Goal: Transaction & Acquisition: Purchase product/service

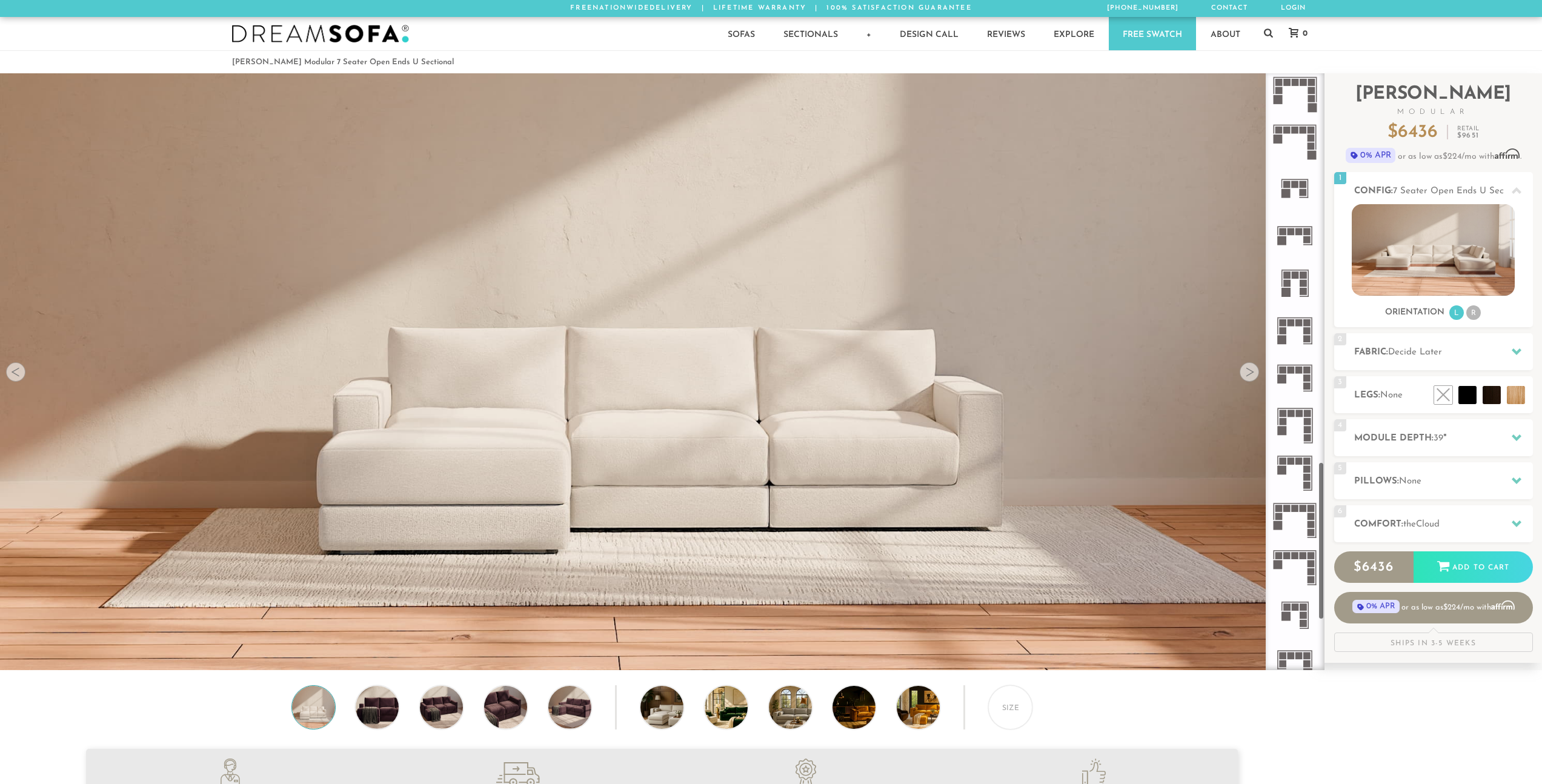
scroll to position [1474, 0]
click at [1297, 340] on icon at bounding box center [1295, 331] width 47 height 47
click at [1294, 332] on icon at bounding box center [1295, 331] width 47 height 47
click at [1303, 391] on icon at bounding box center [1295, 378] width 47 height 47
click at [1509, 183] on div at bounding box center [1516, 190] width 26 height 25
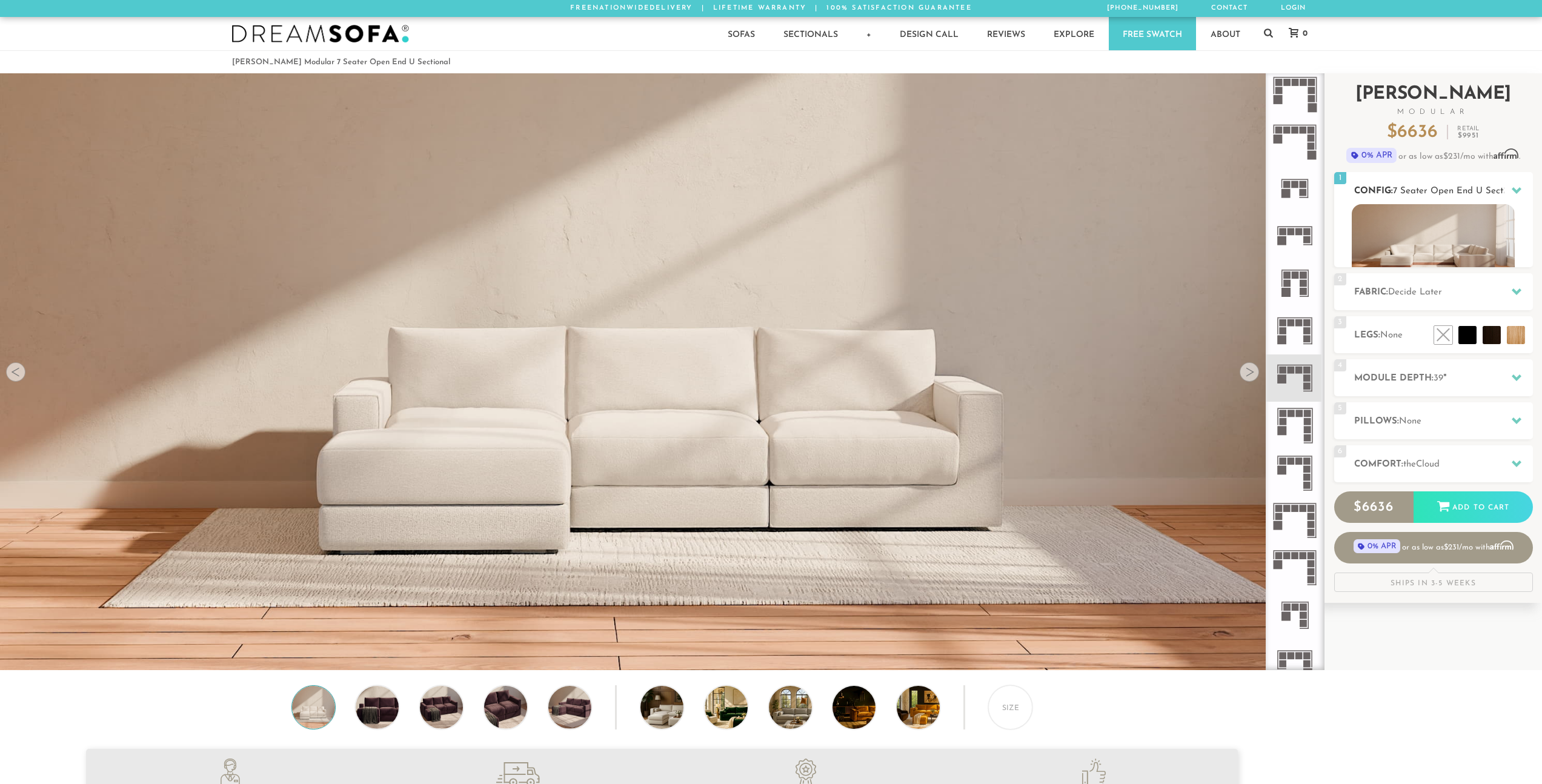
click at [1514, 187] on icon at bounding box center [1516, 190] width 10 height 10
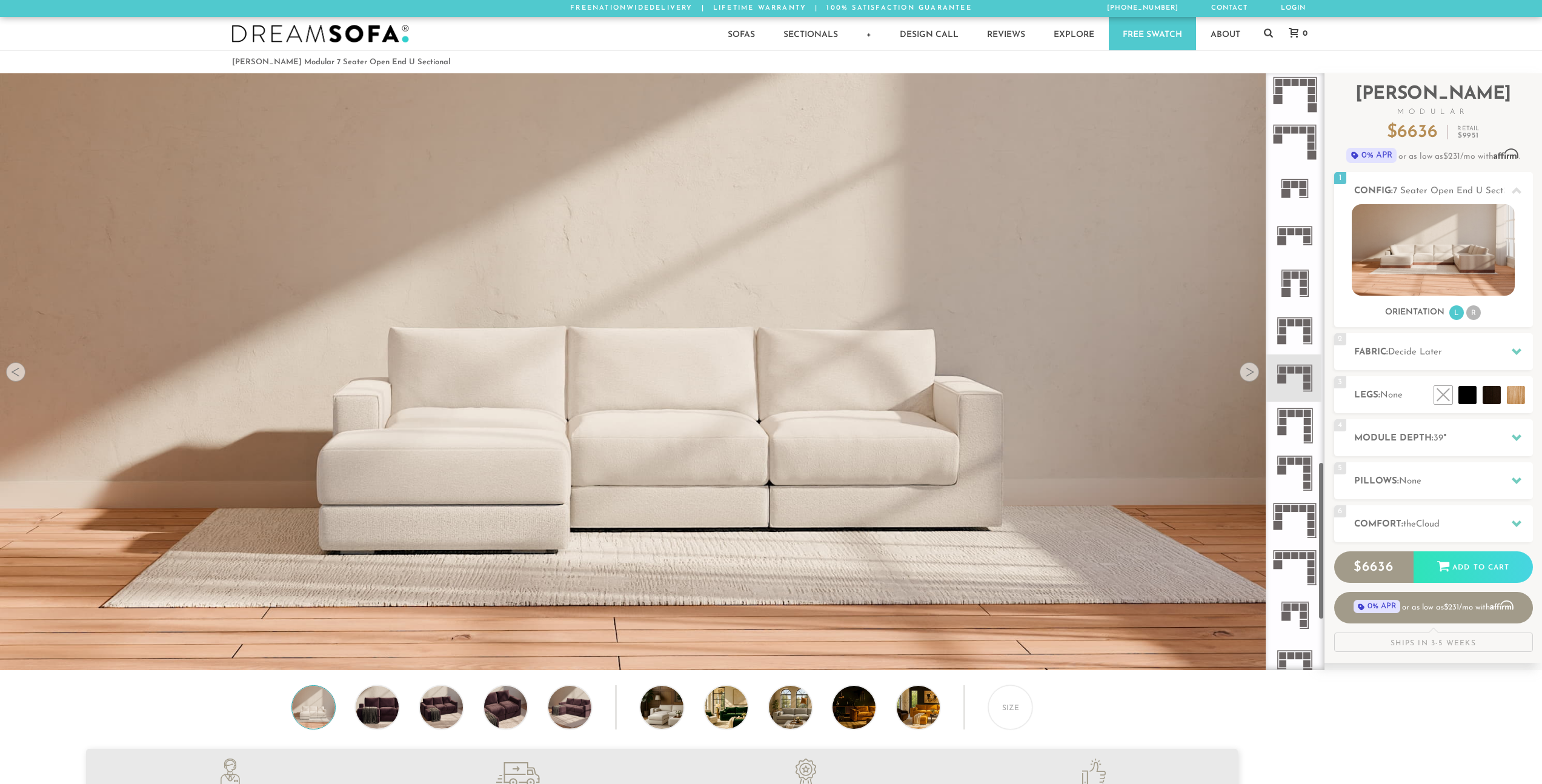
click at [1295, 336] on icon at bounding box center [1295, 331] width 47 height 47
click at [1297, 365] on rect at bounding box center [1295, 365] width 35 height 1
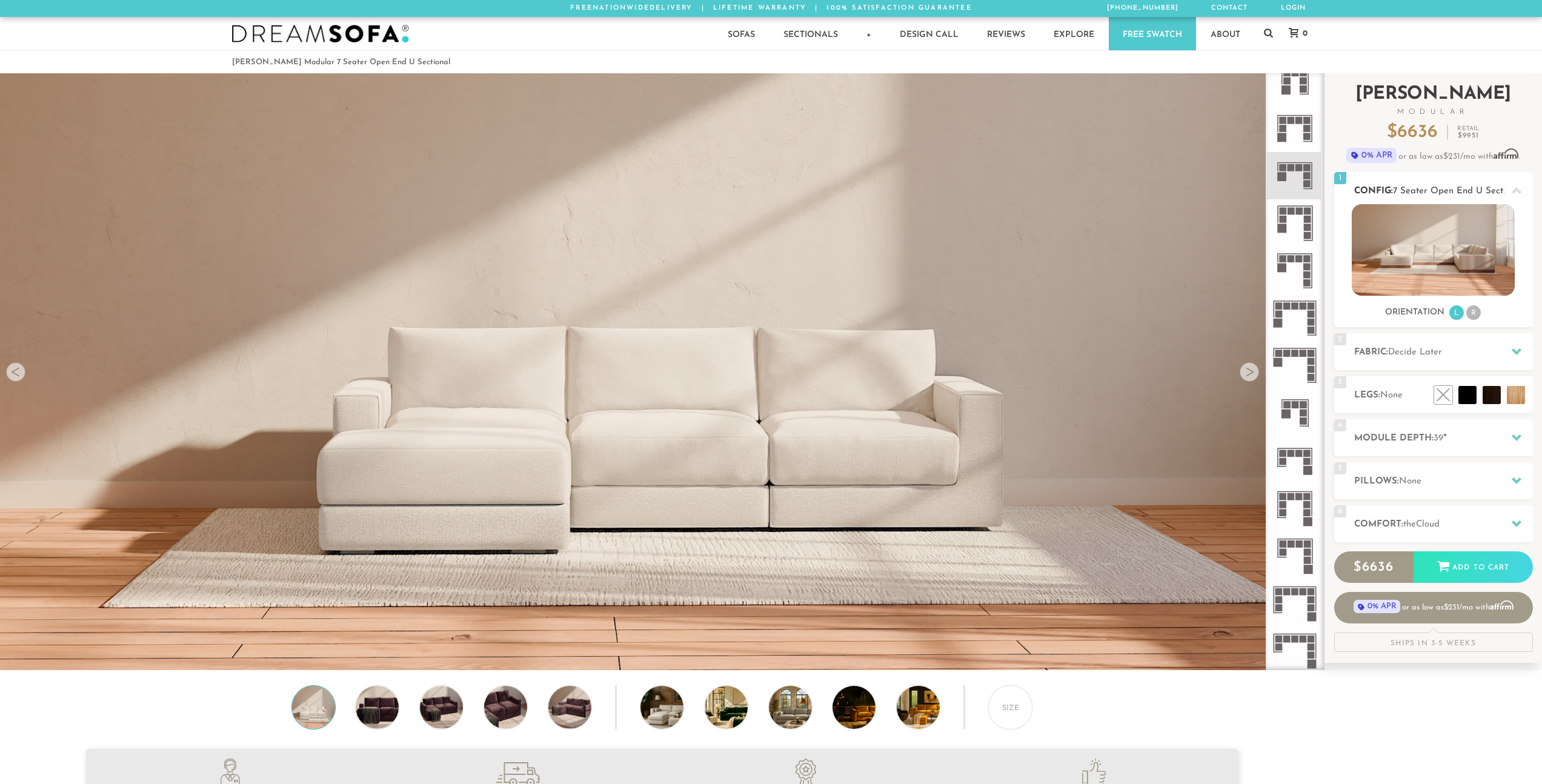
click at [1472, 312] on li "R" at bounding box center [1473, 312] width 15 height 15
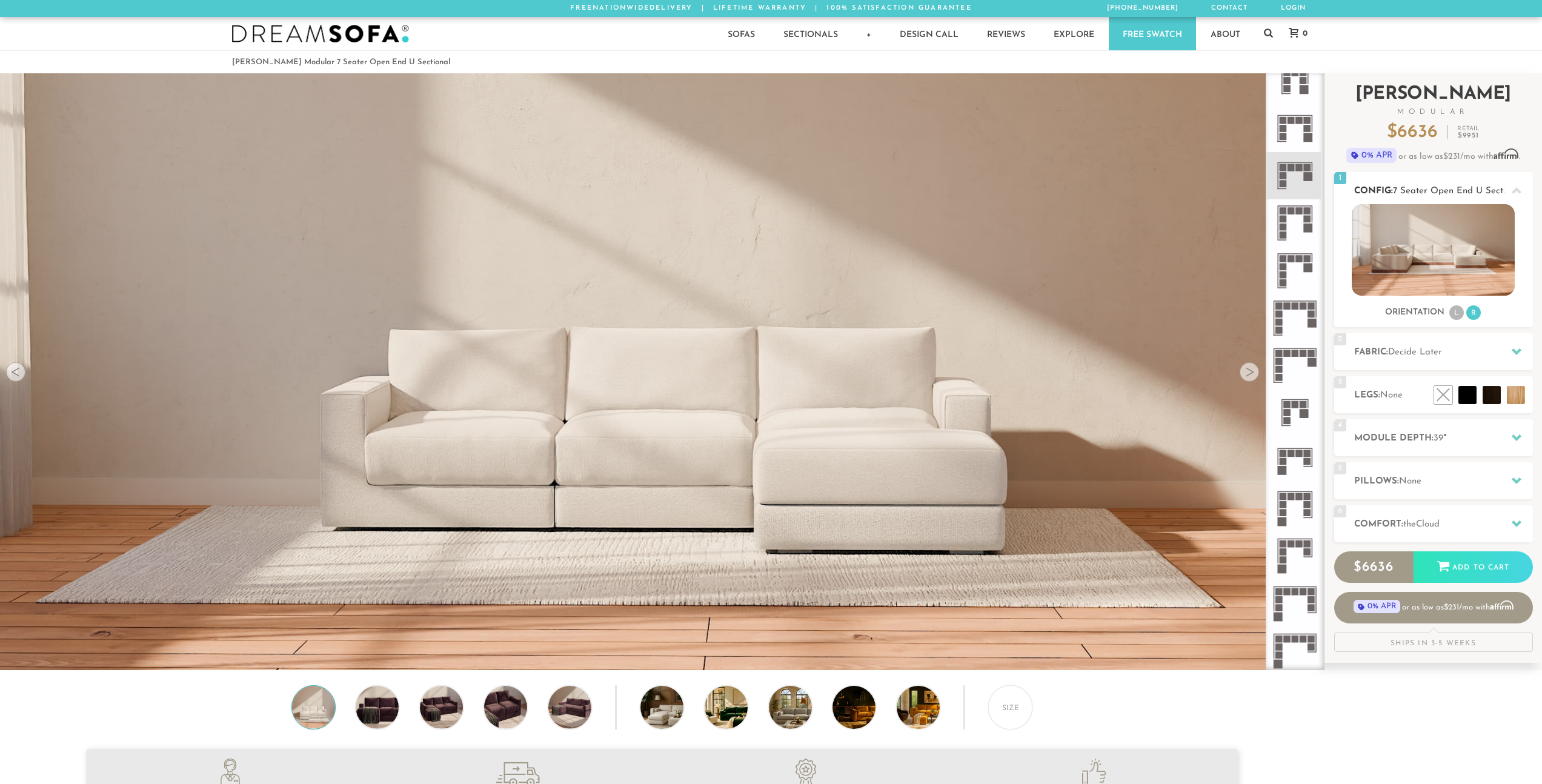
click at [1456, 314] on li "L" at bounding box center [1456, 312] width 15 height 15
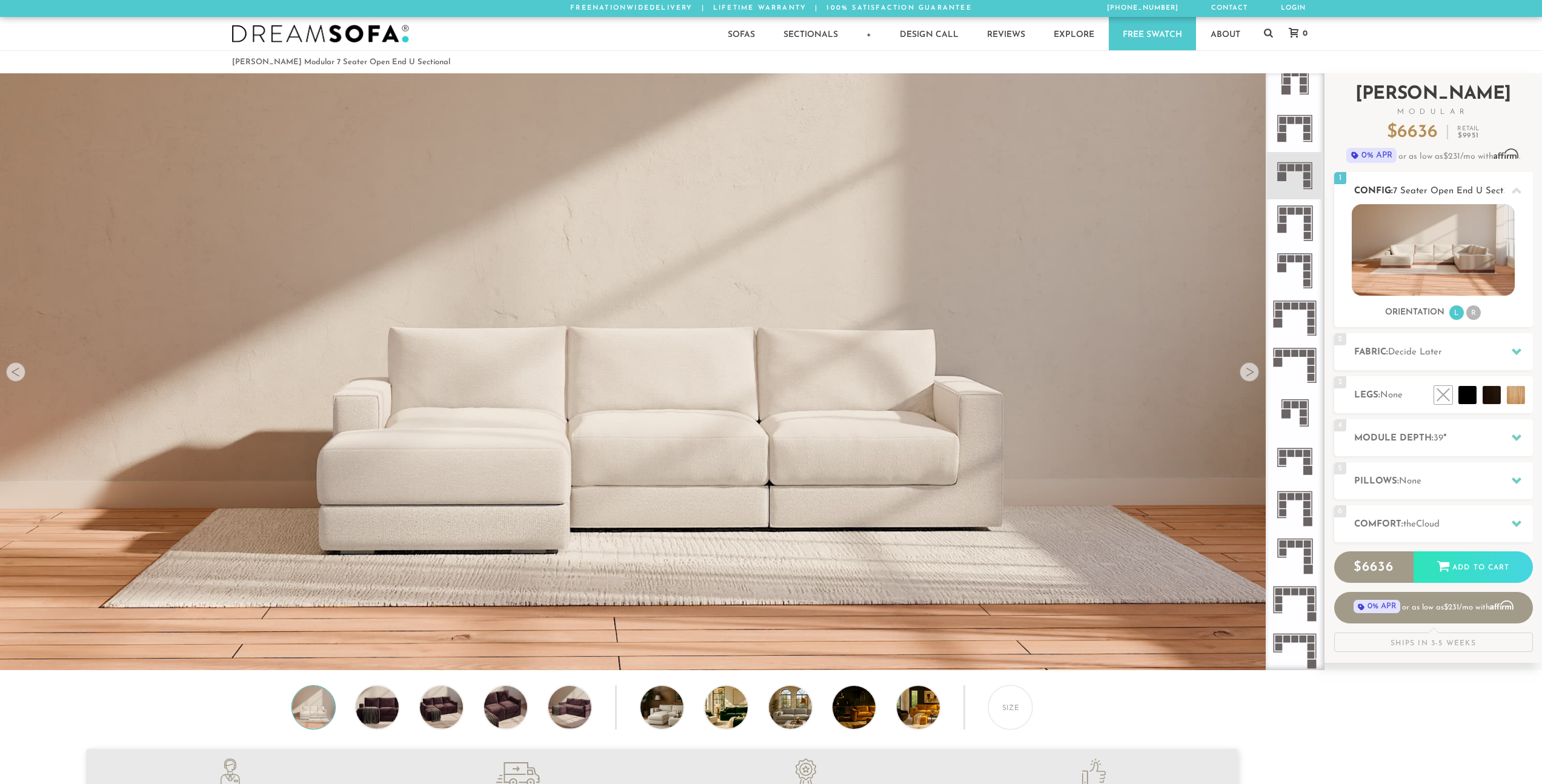
click at [1467, 315] on li "R" at bounding box center [1473, 312] width 15 height 15
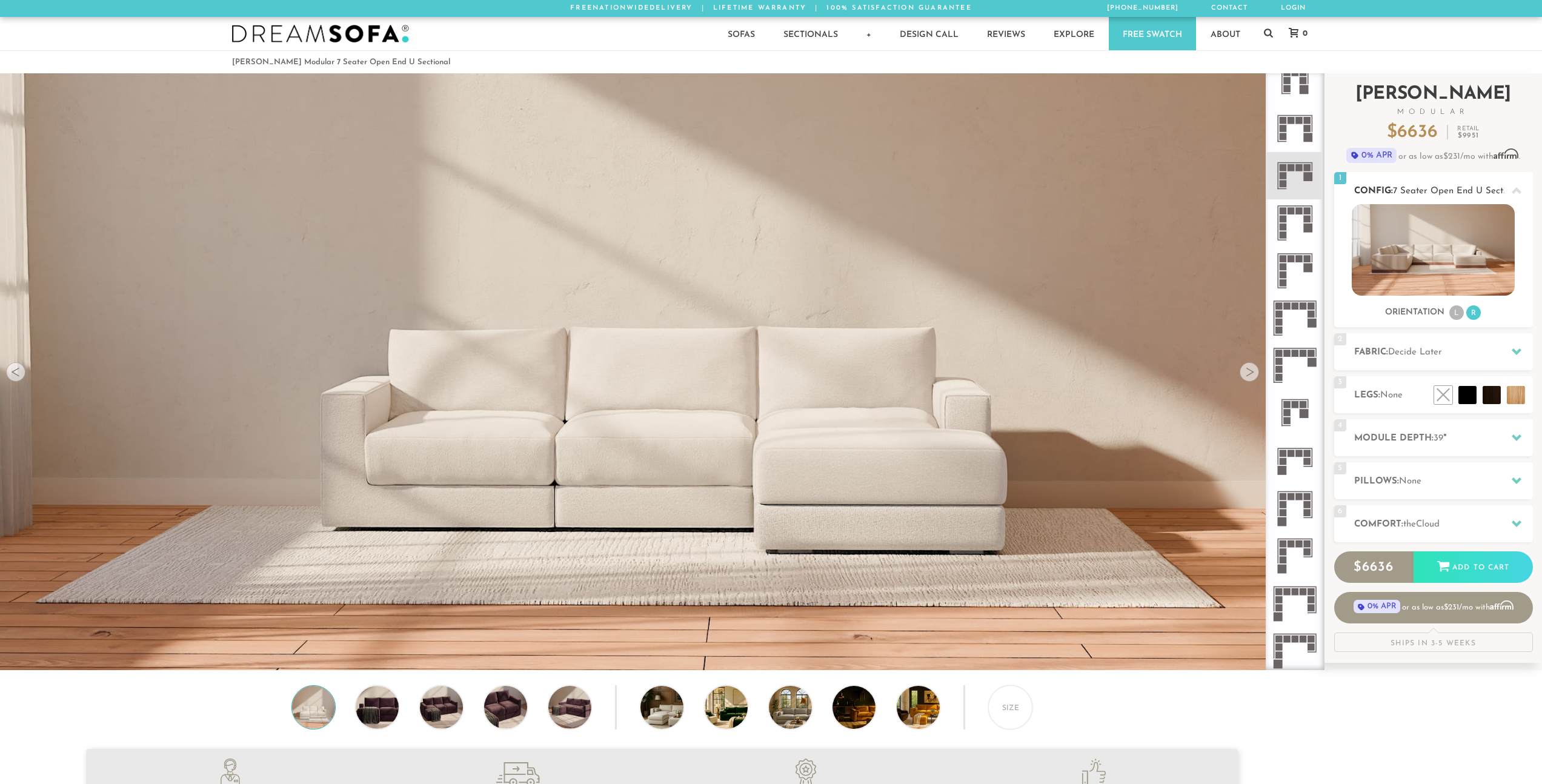
click at [1453, 314] on li "L" at bounding box center [1456, 312] width 15 height 15
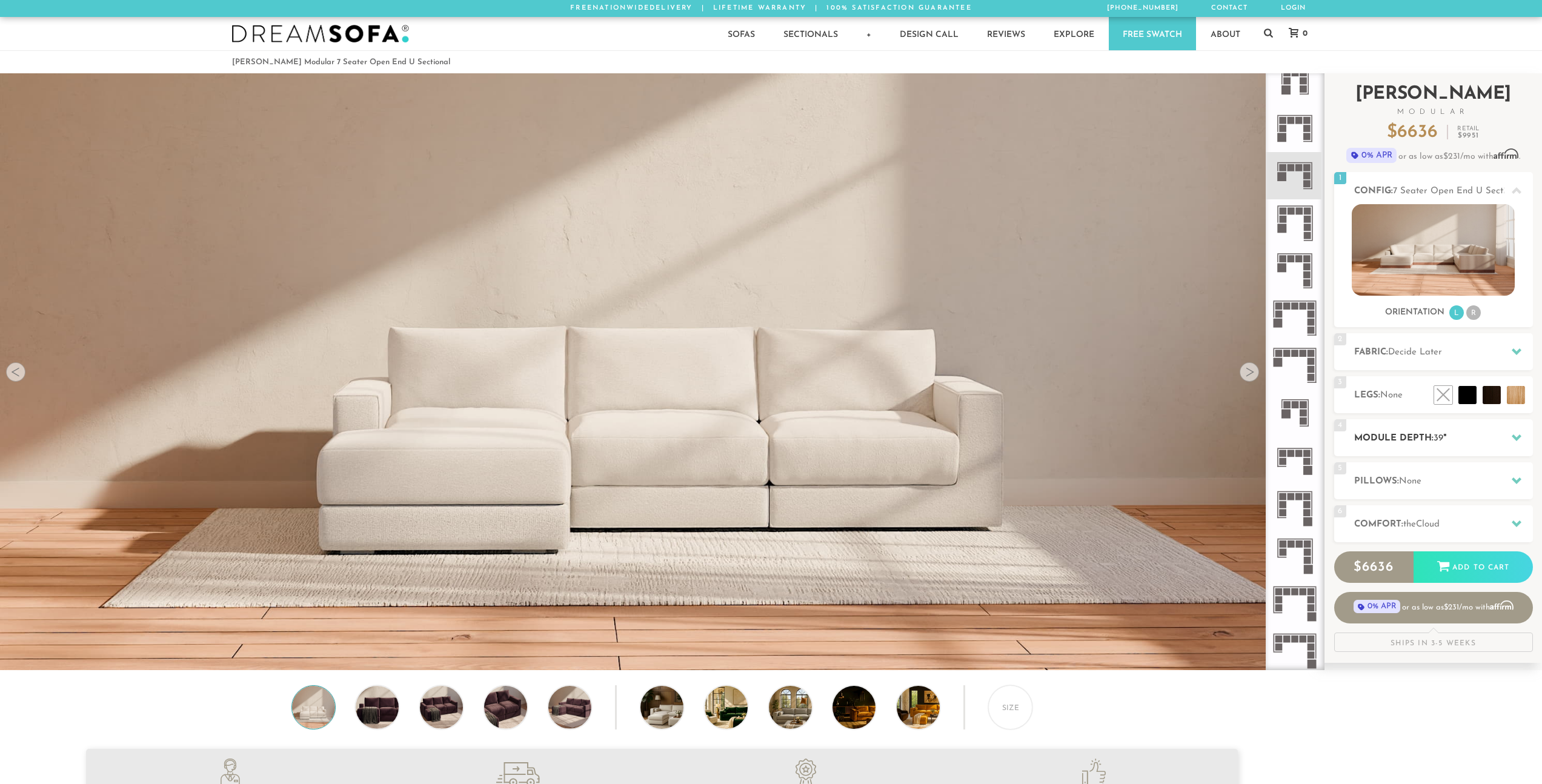
click at [1429, 427] on div "4 Module Depth: 39 "" at bounding box center [1433, 438] width 199 height 37
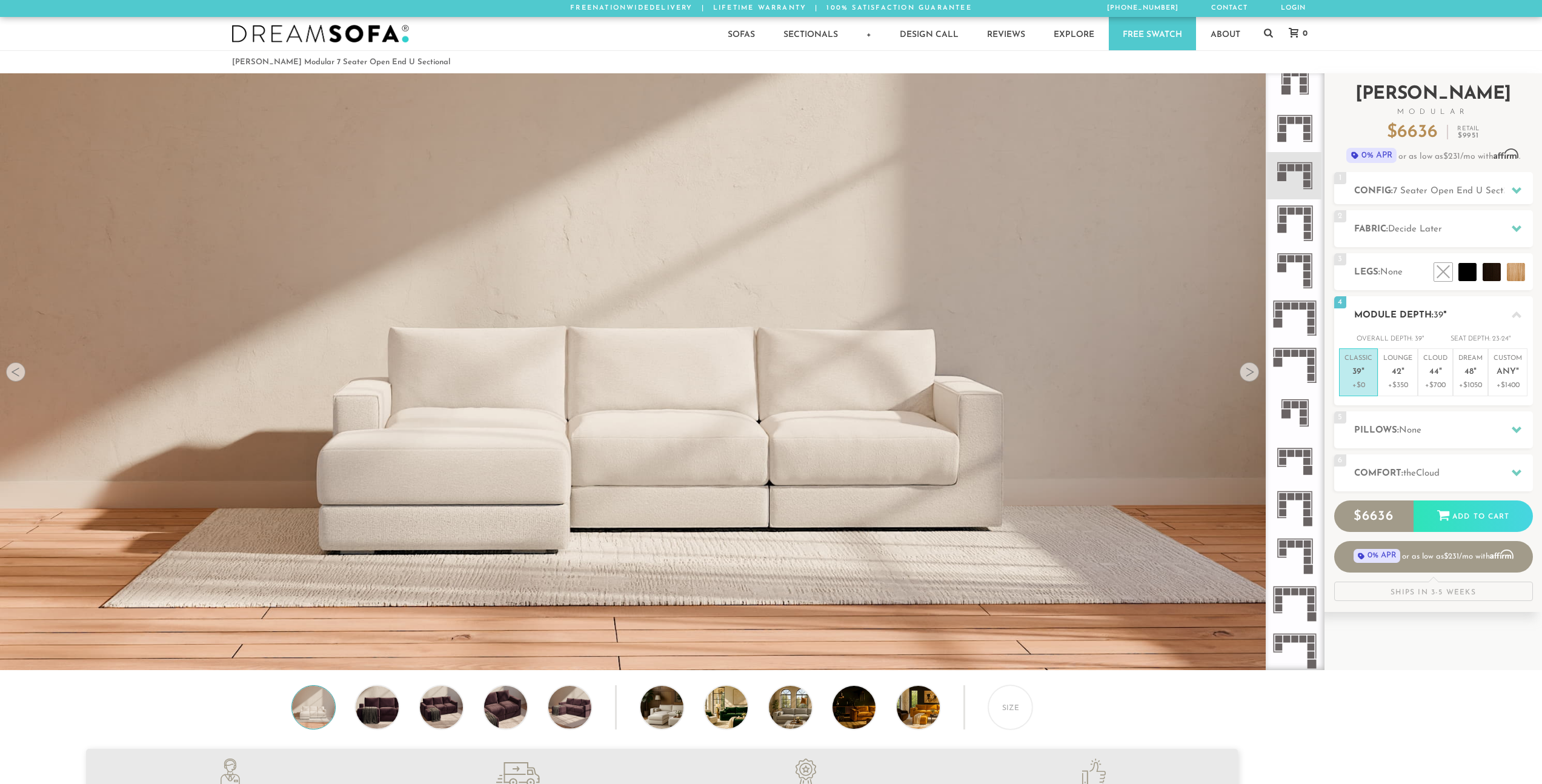
click at [1417, 312] on h2 "Module Depth: 39 "" at bounding box center [1444, 316] width 179 height 14
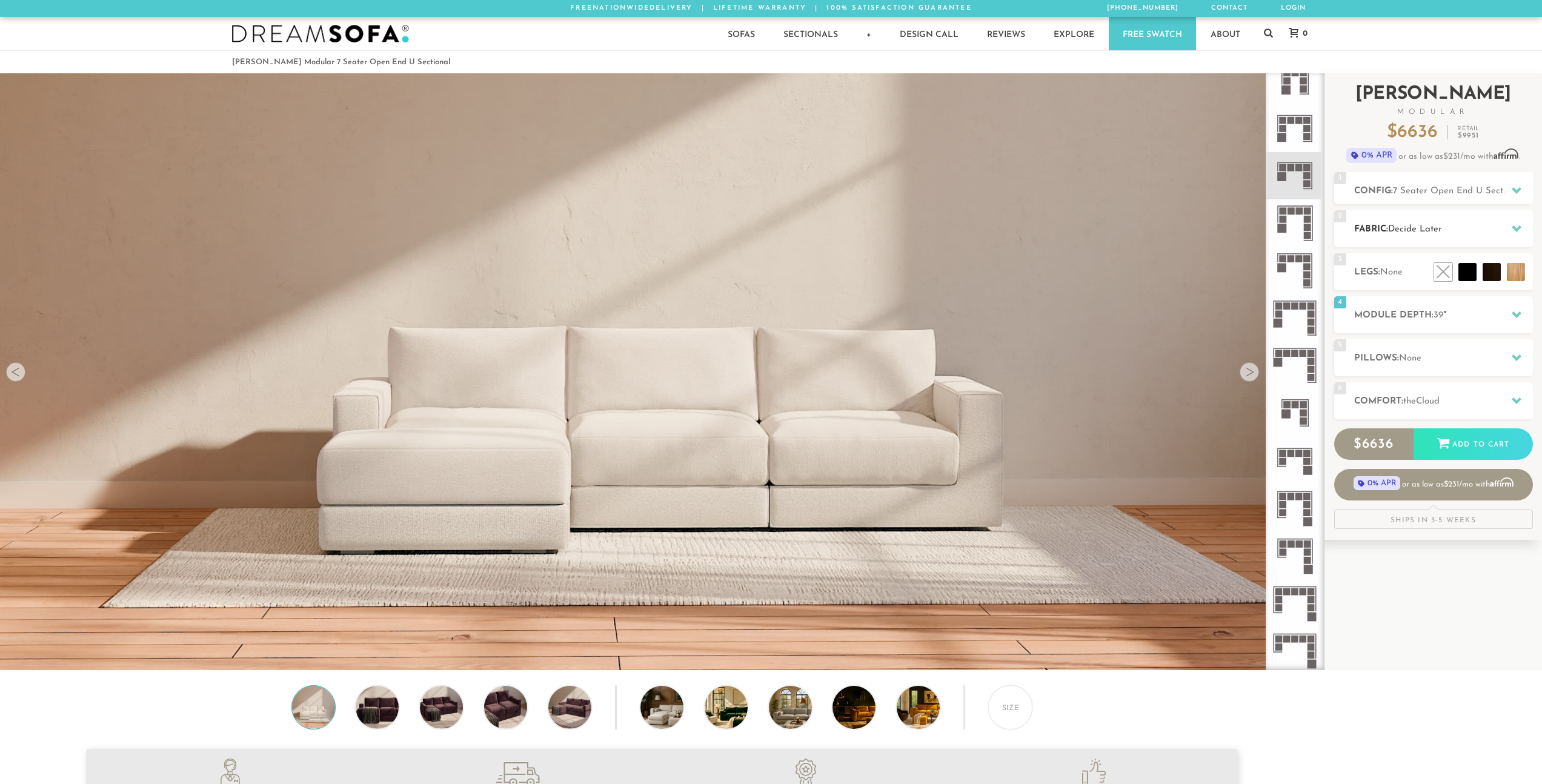
click at [1429, 227] on span "Decide Later" at bounding box center [1415, 229] width 54 height 9
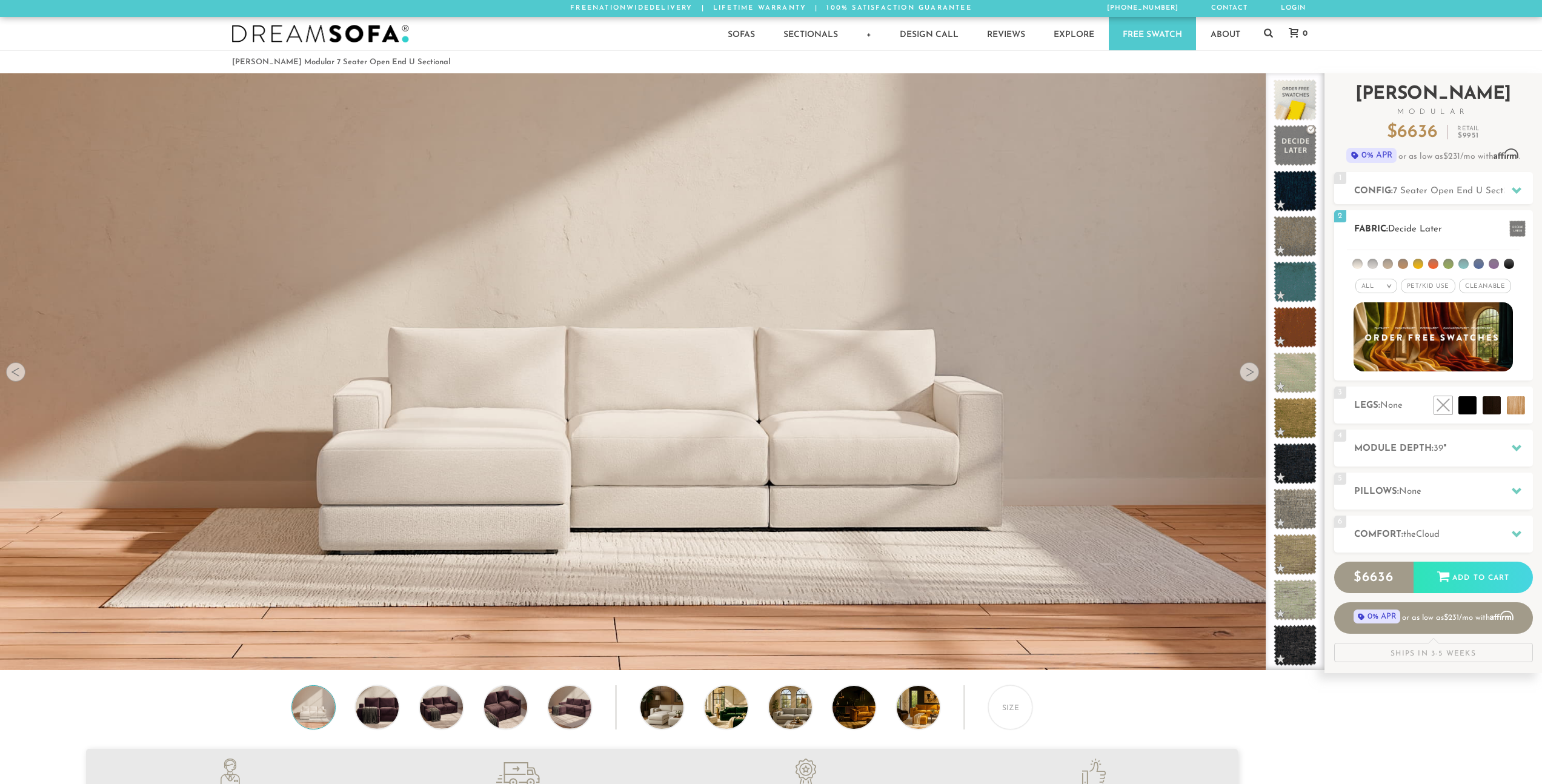
click at [1428, 226] on span "Decide Later" at bounding box center [1415, 229] width 54 height 9
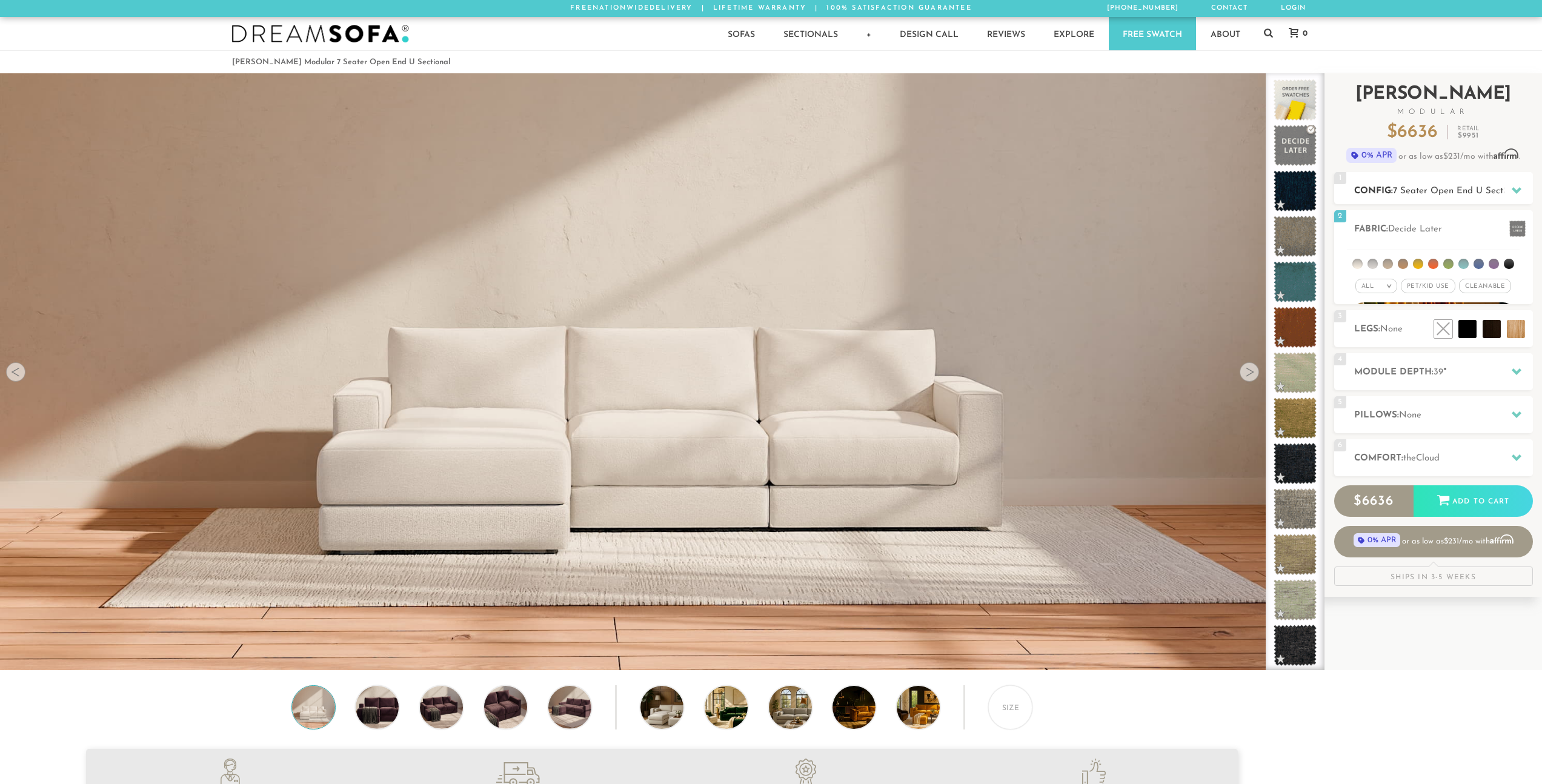
click at [1428, 197] on h2 "Config: 7 Seater Open End U Sectional" at bounding box center [1444, 191] width 179 height 14
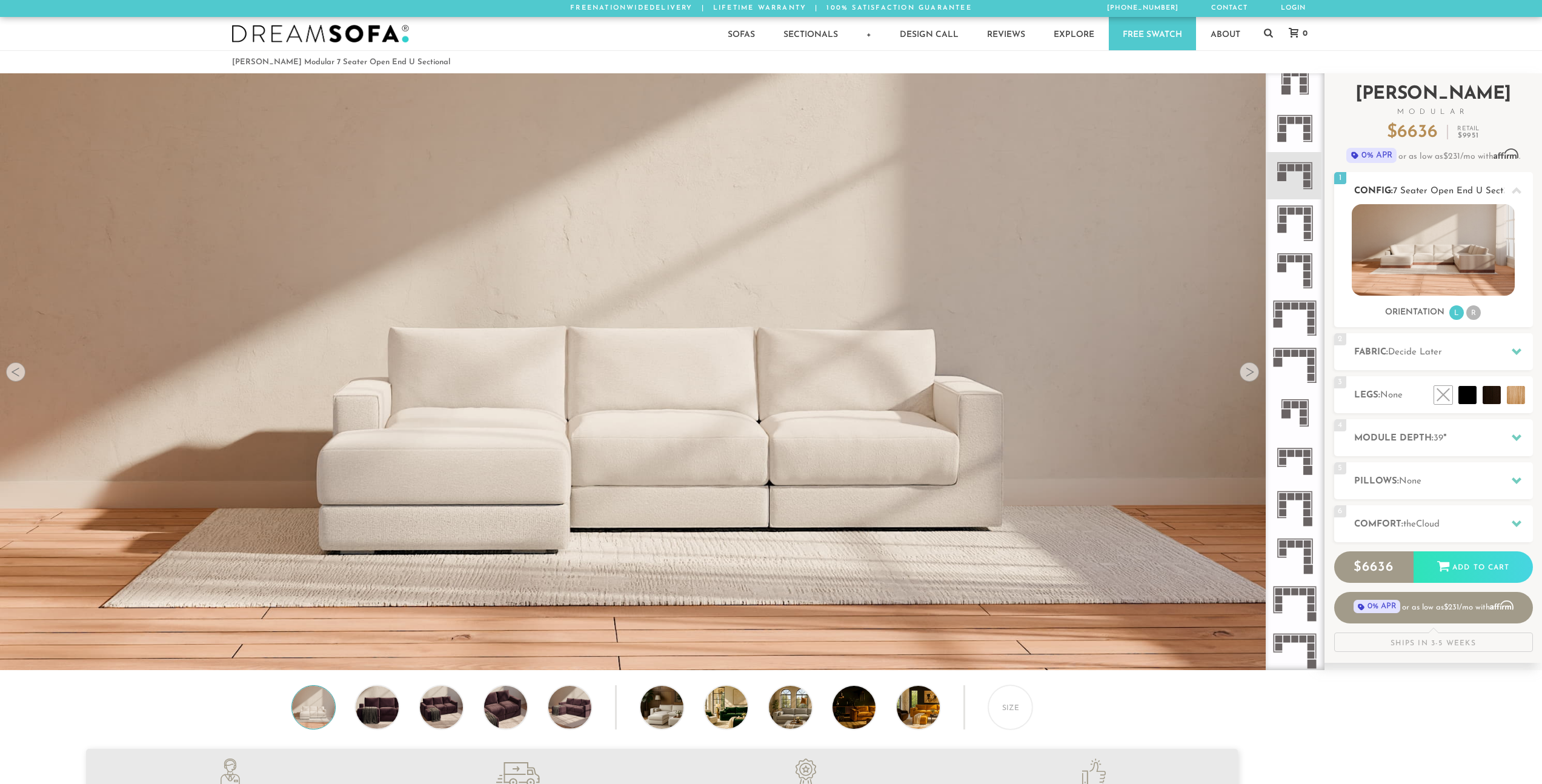
click at [1428, 197] on h2 "Config: 7 Seater Open End U Sectional" at bounding box center [1444, 191] width 179 height 14
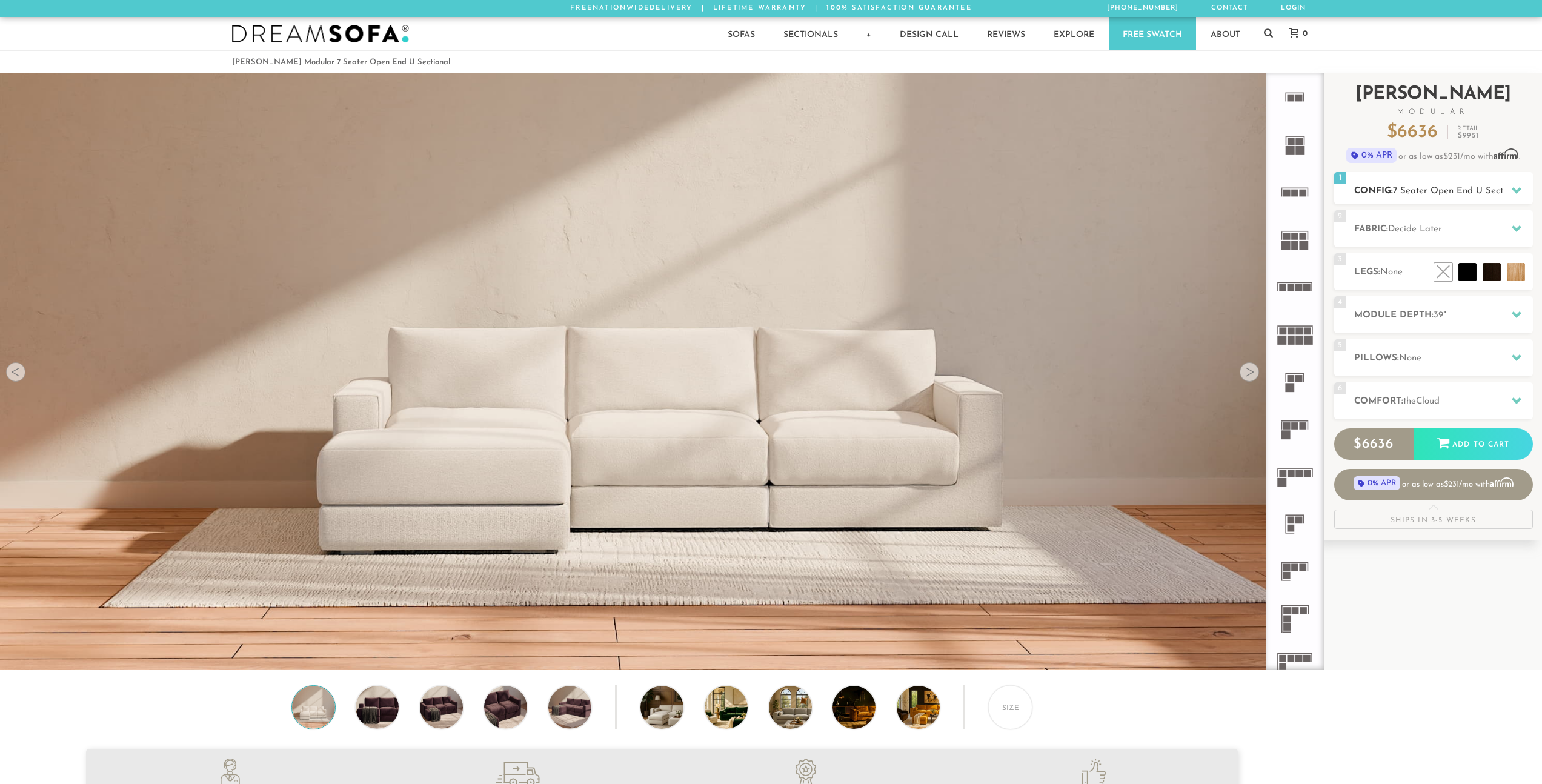
click at [1500, 190] on span "7 Seater Open End U Sectional" at bounding box center [1458, 191] width 130 height 9
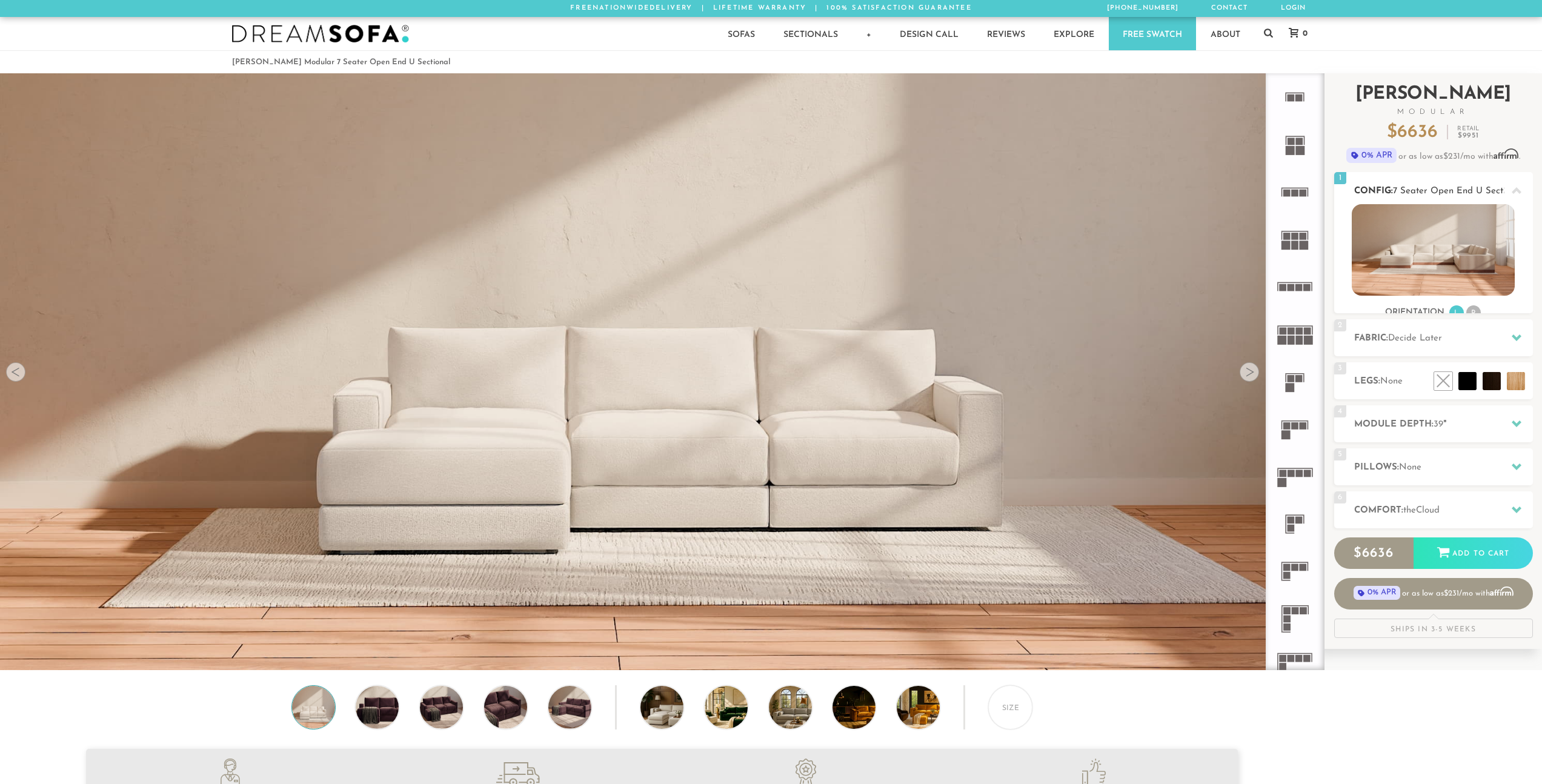
click at [1502, 187] on span "7 Seater Open End U Sectional" at bounding box center [1458, 191] width 130 height 9
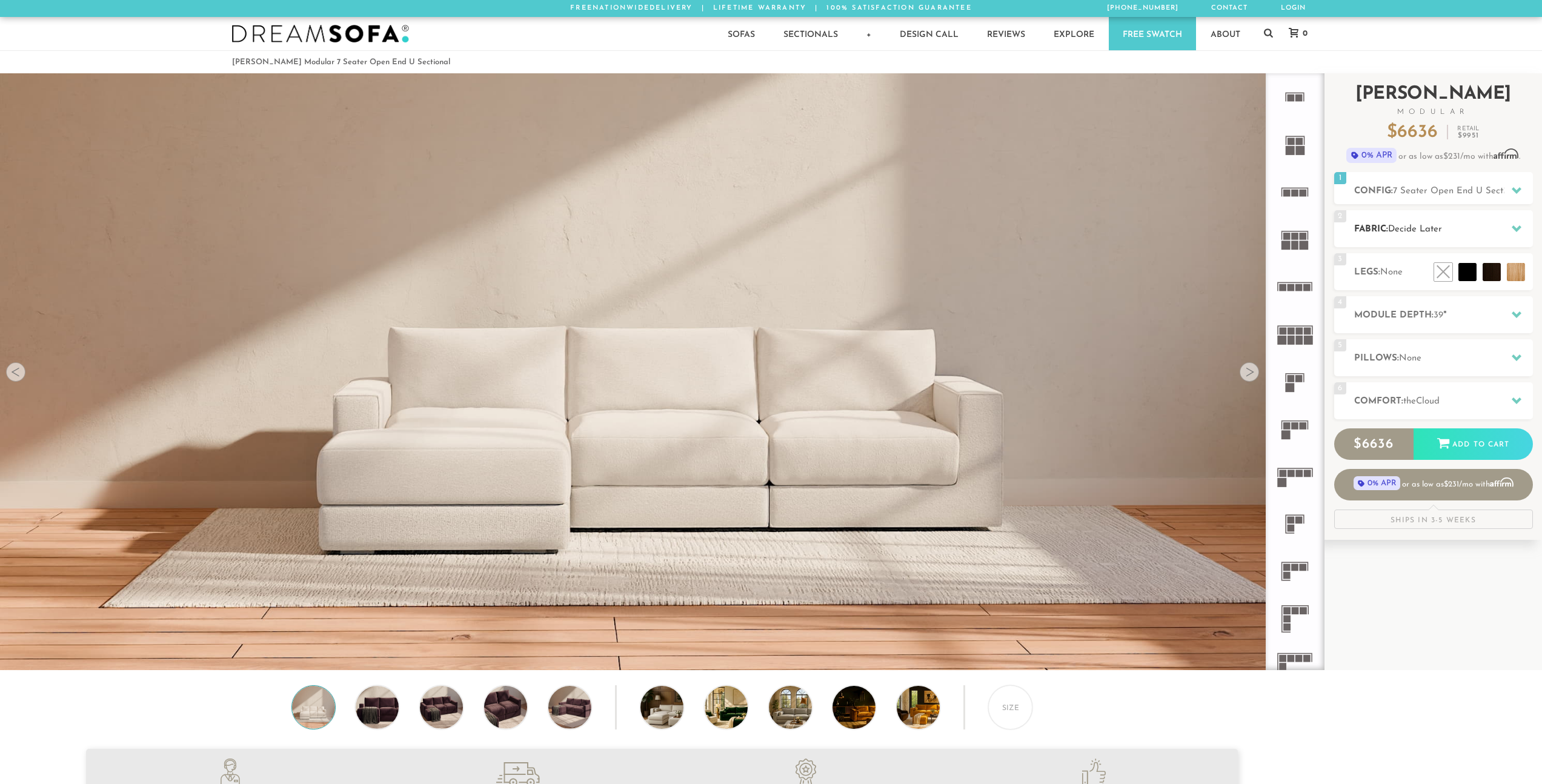
click at [1498, 229] on h2 "Fabric: Decide Later" at bounding box center [1444, 229] width 179 height 14
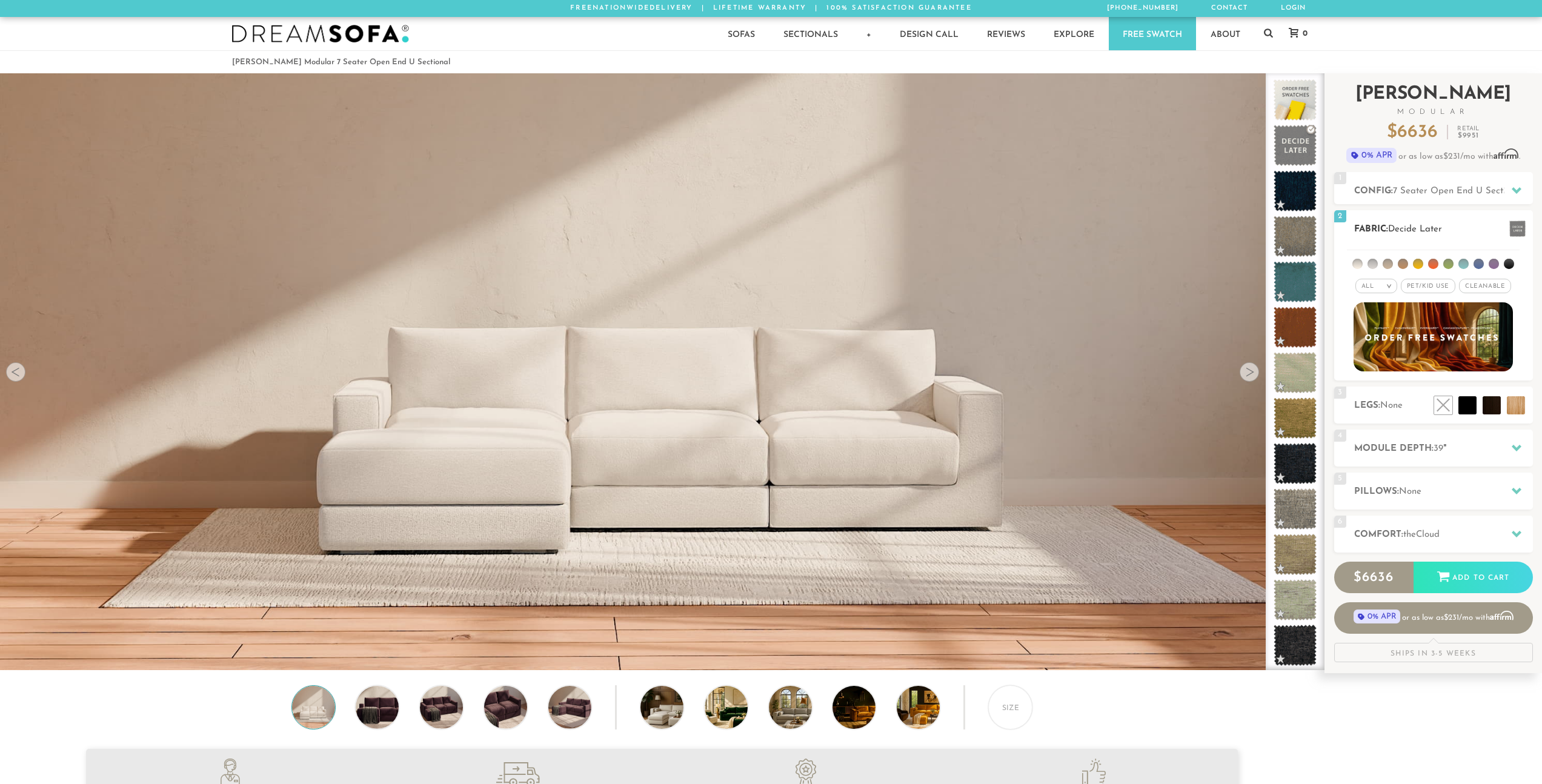
click at [1498, 229] on h2 "Fabric: Decide Later" at bounding box center [1444, 229] width 179 height 14
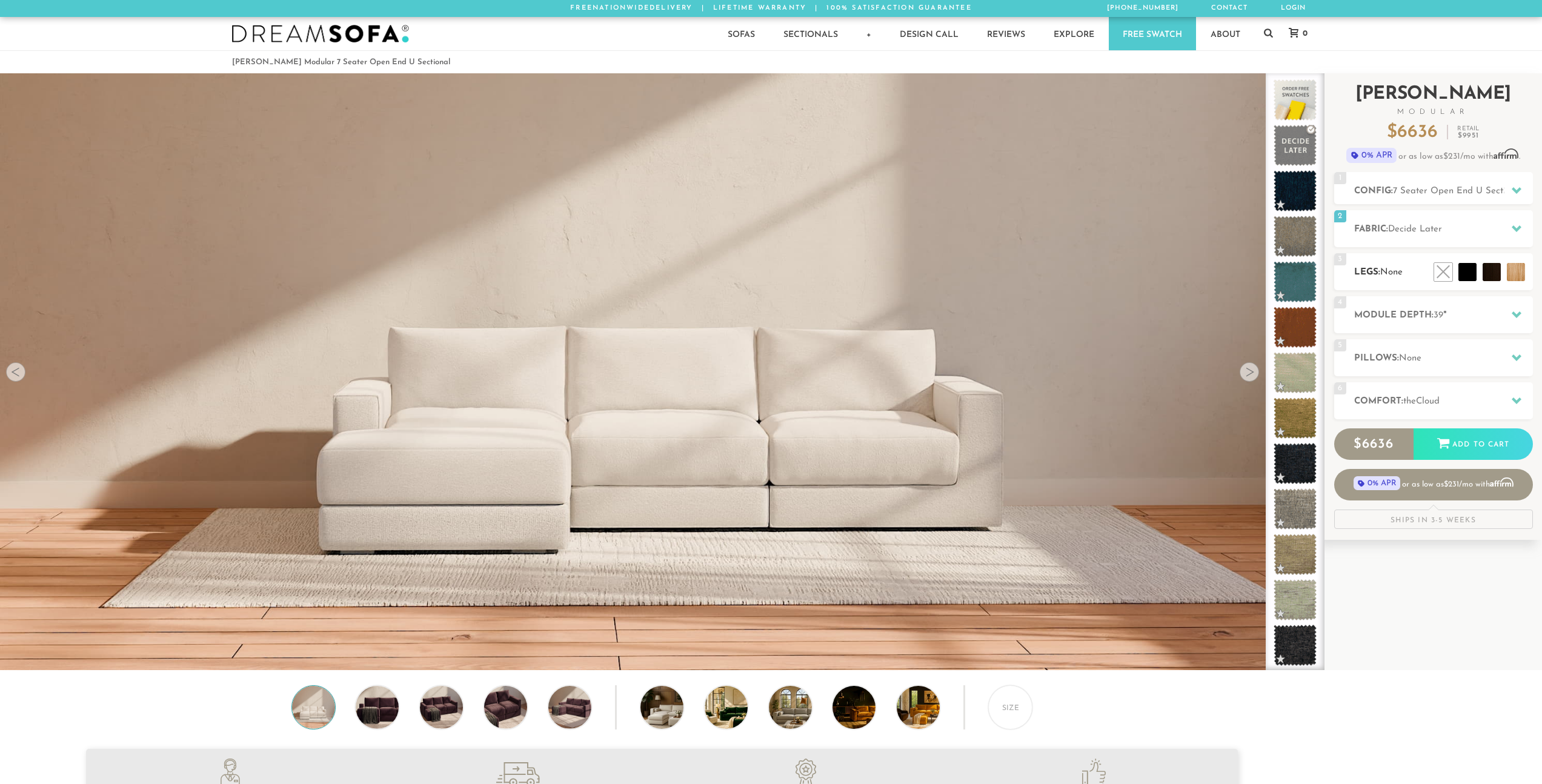
click at [1403, 275] on span "None" at bounding box center [1391, 272] width 22 height 9
click at [1405, 304] on div "4 Module Depth: 39 "" at bounding box center [1433, 315] width 199 height 37
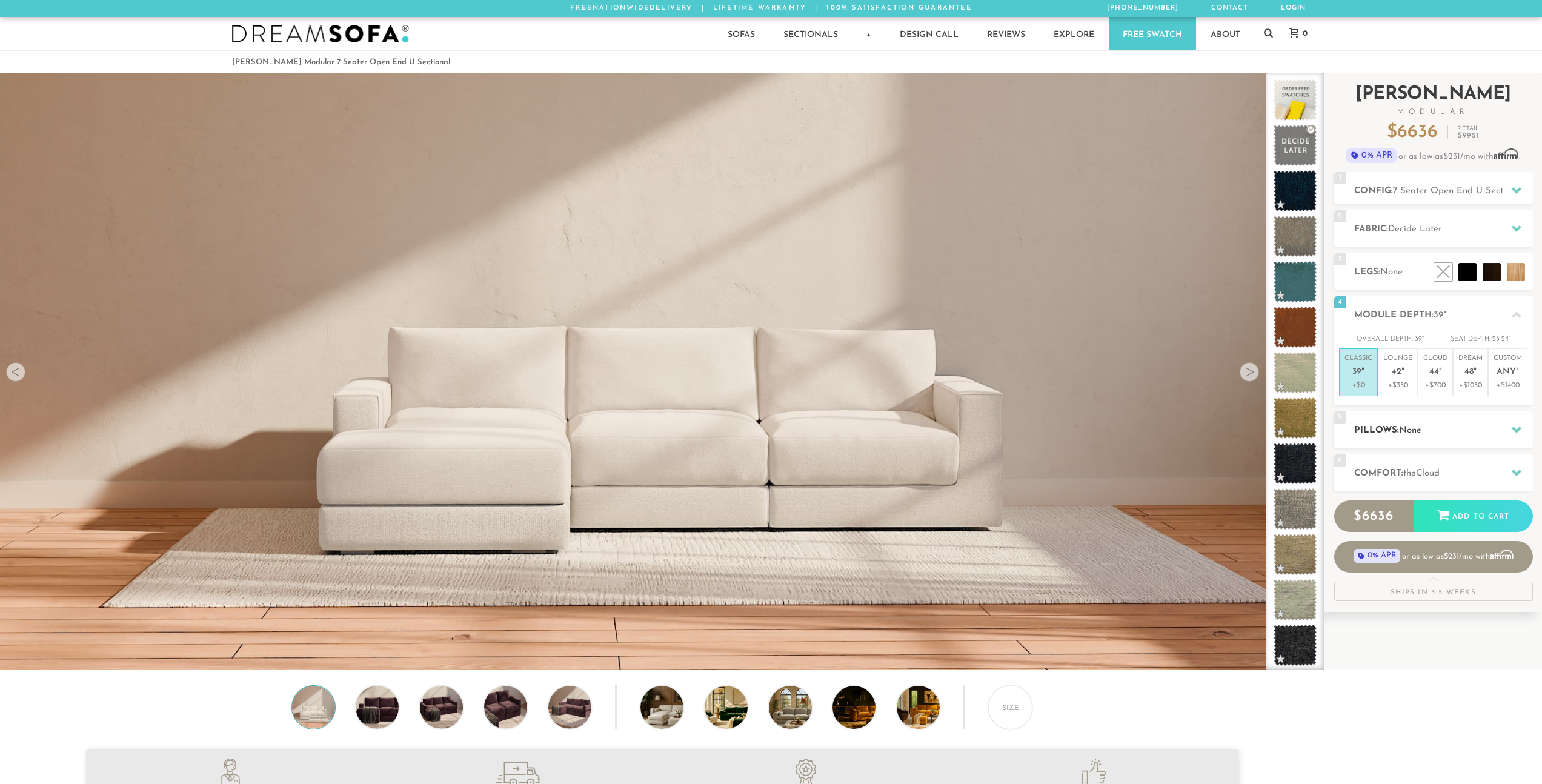
click at [1385, 431] on h2 "Pillows: None" at bounding box center [1444, 431] width 179 height 14
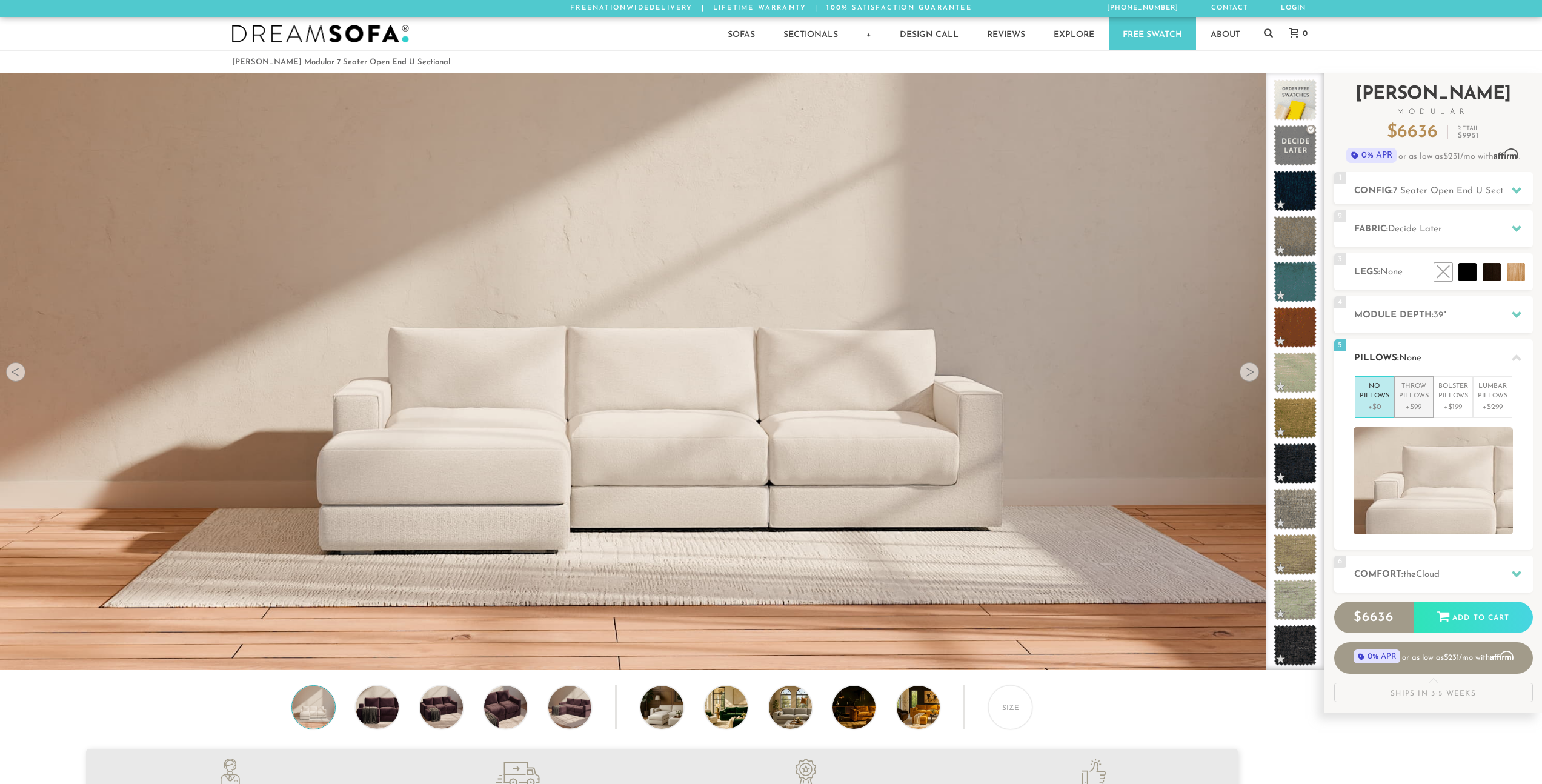
click at [1413, 409] on p "+$99" at bounding box center [1414, 407] width 29 height 11
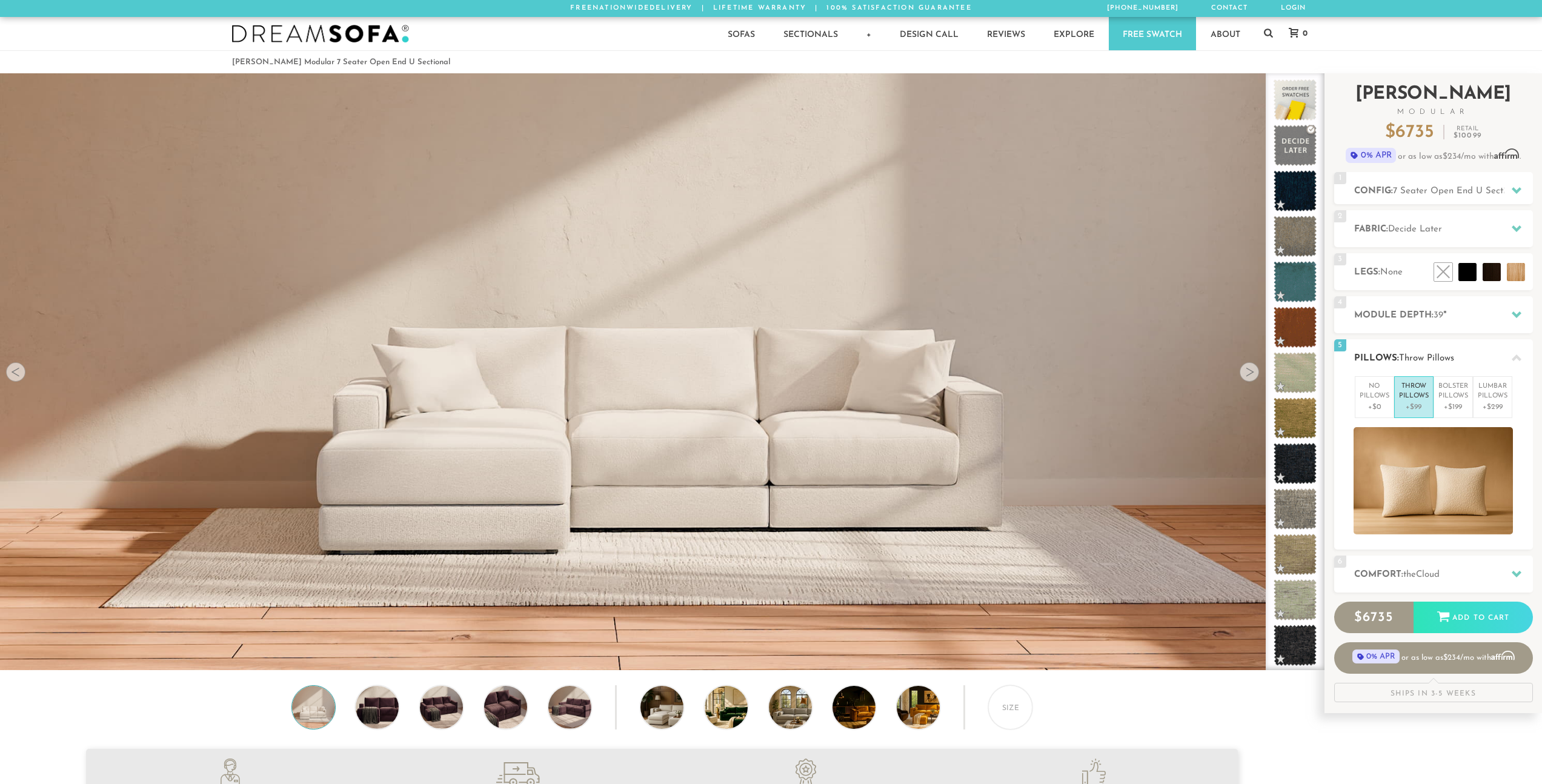
click at [1408, 357] on span "Throw Pillows" at bounding box center [1426, 358] width 55 height 9
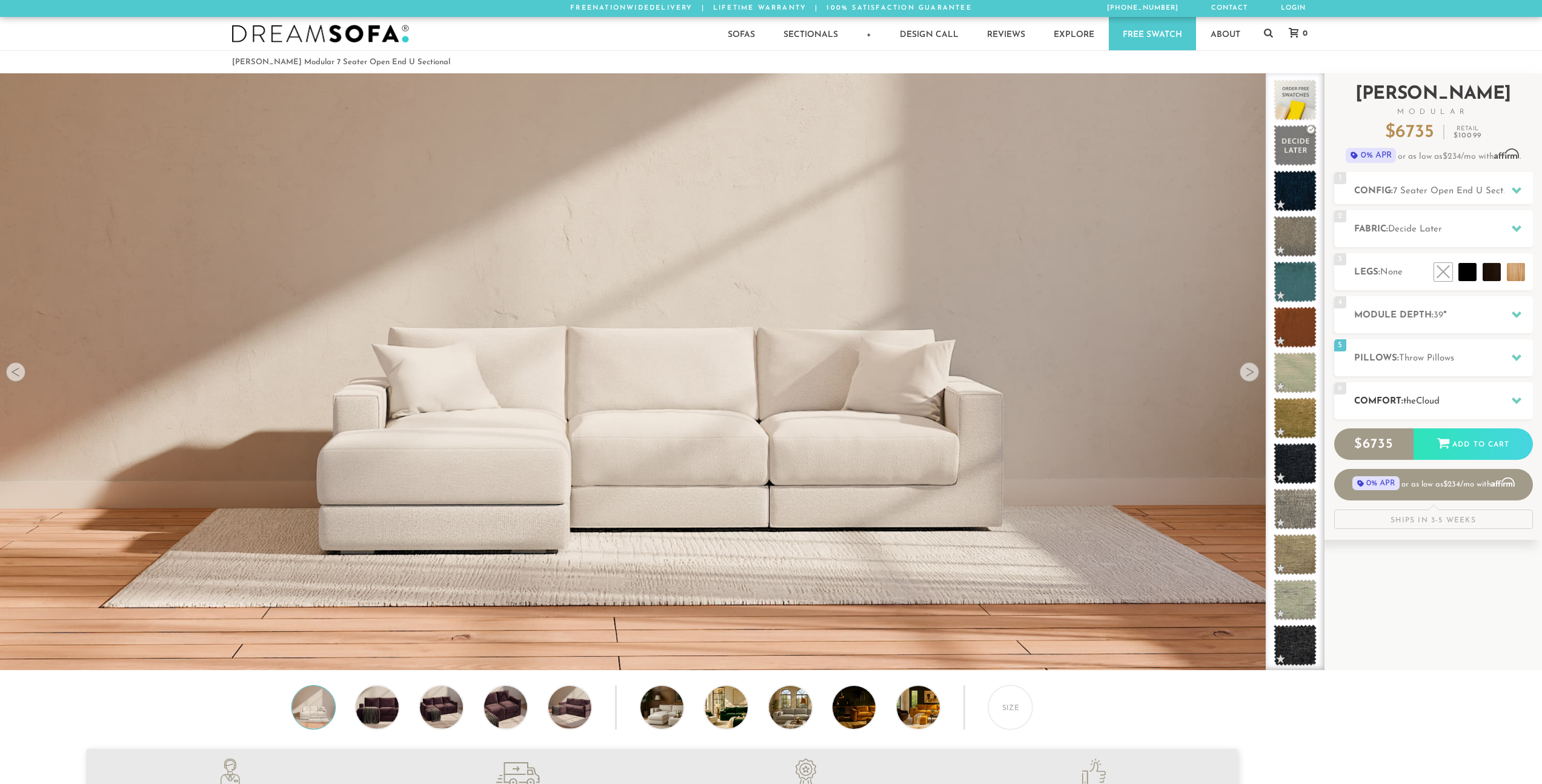
click at [1398, 401] on h2 "Comfort: the Cloud" at bounding box center [1444, 401] width 179 height 14
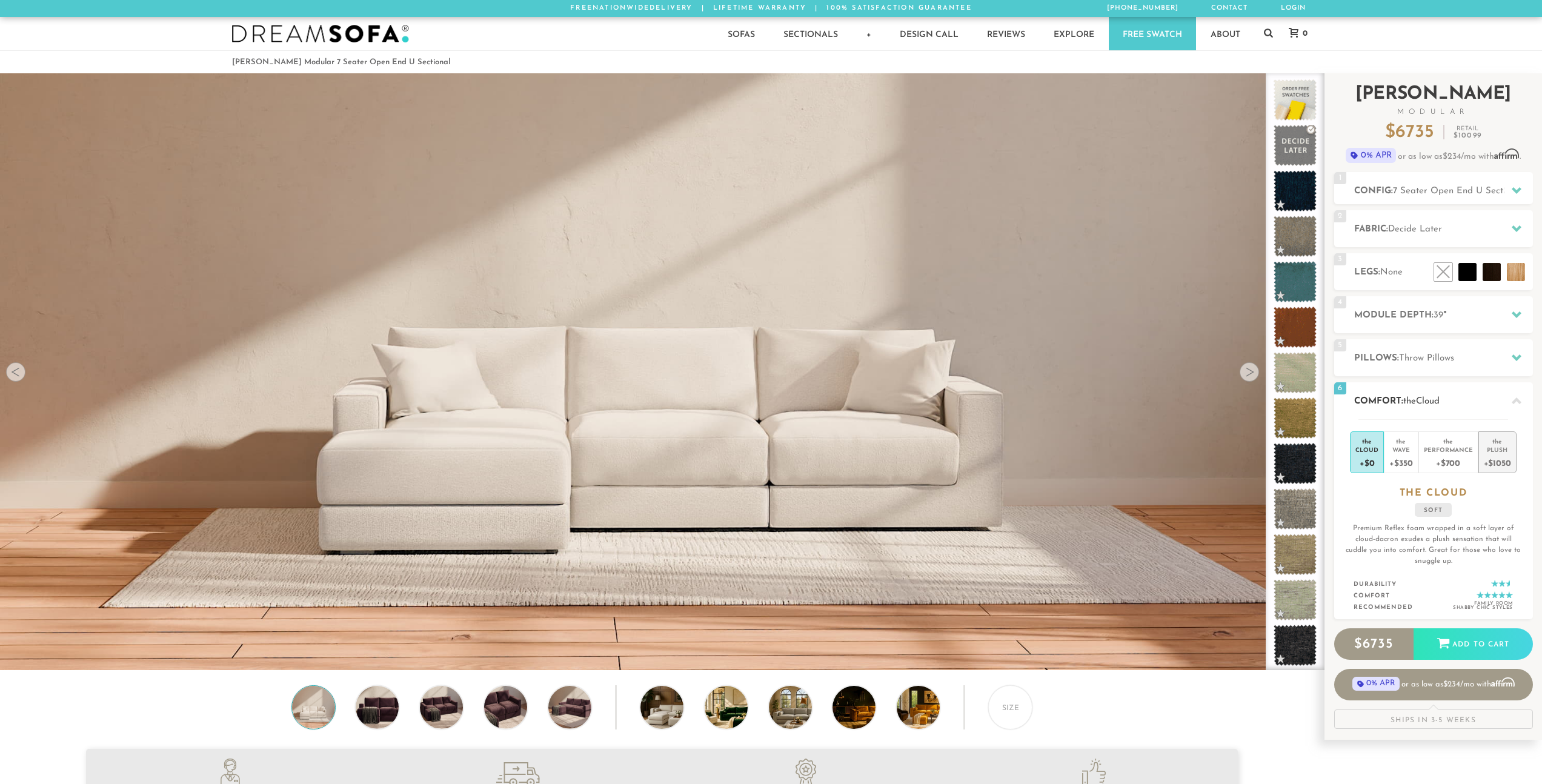
click at [1486, 442] on div "the" at bounding box center [1497, 439] width 27 height 12
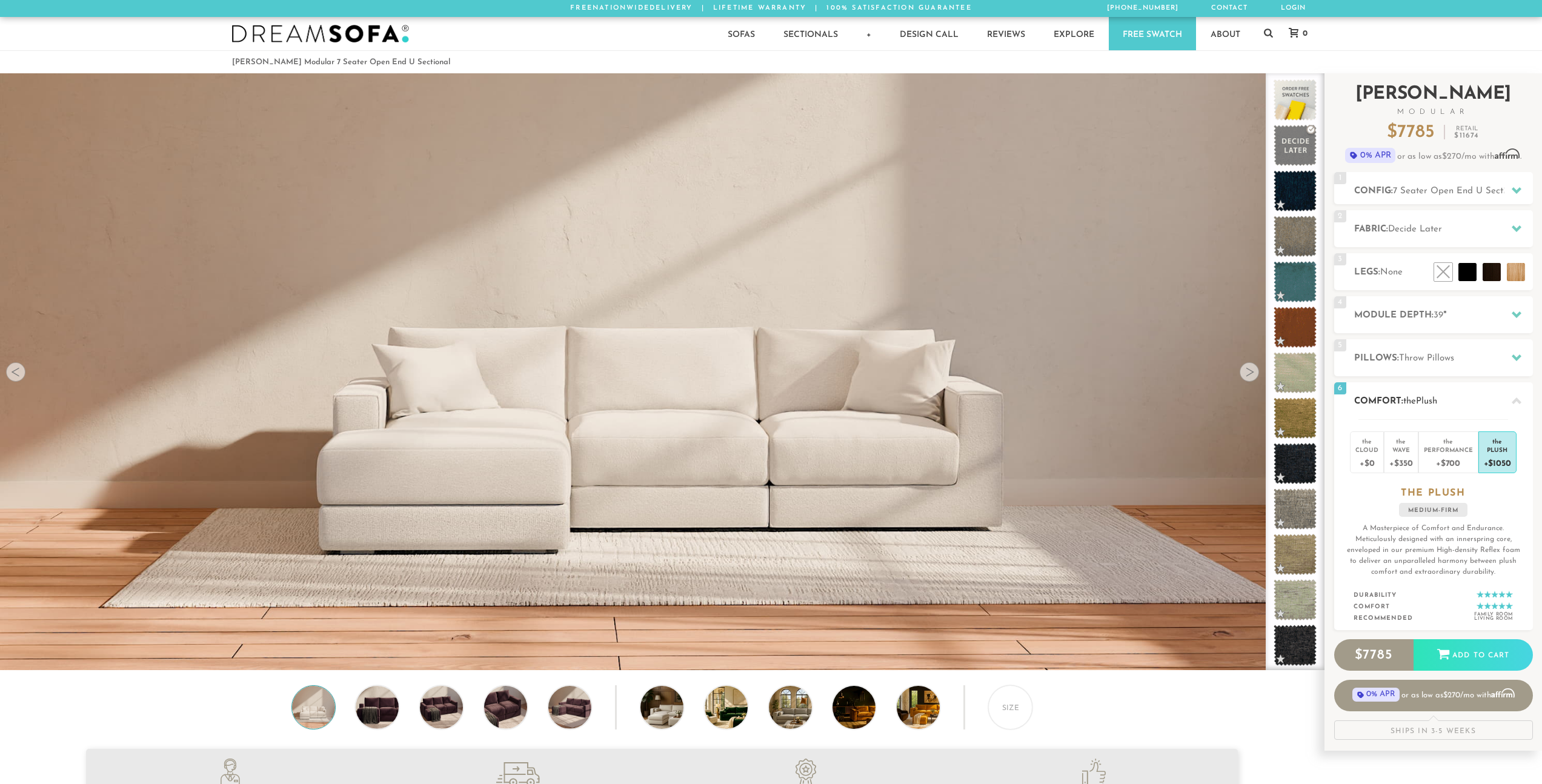
click at [1468, 406] on h2 "Comfort: the Plush" at bounding box center [1444, 401] width 179 height 14
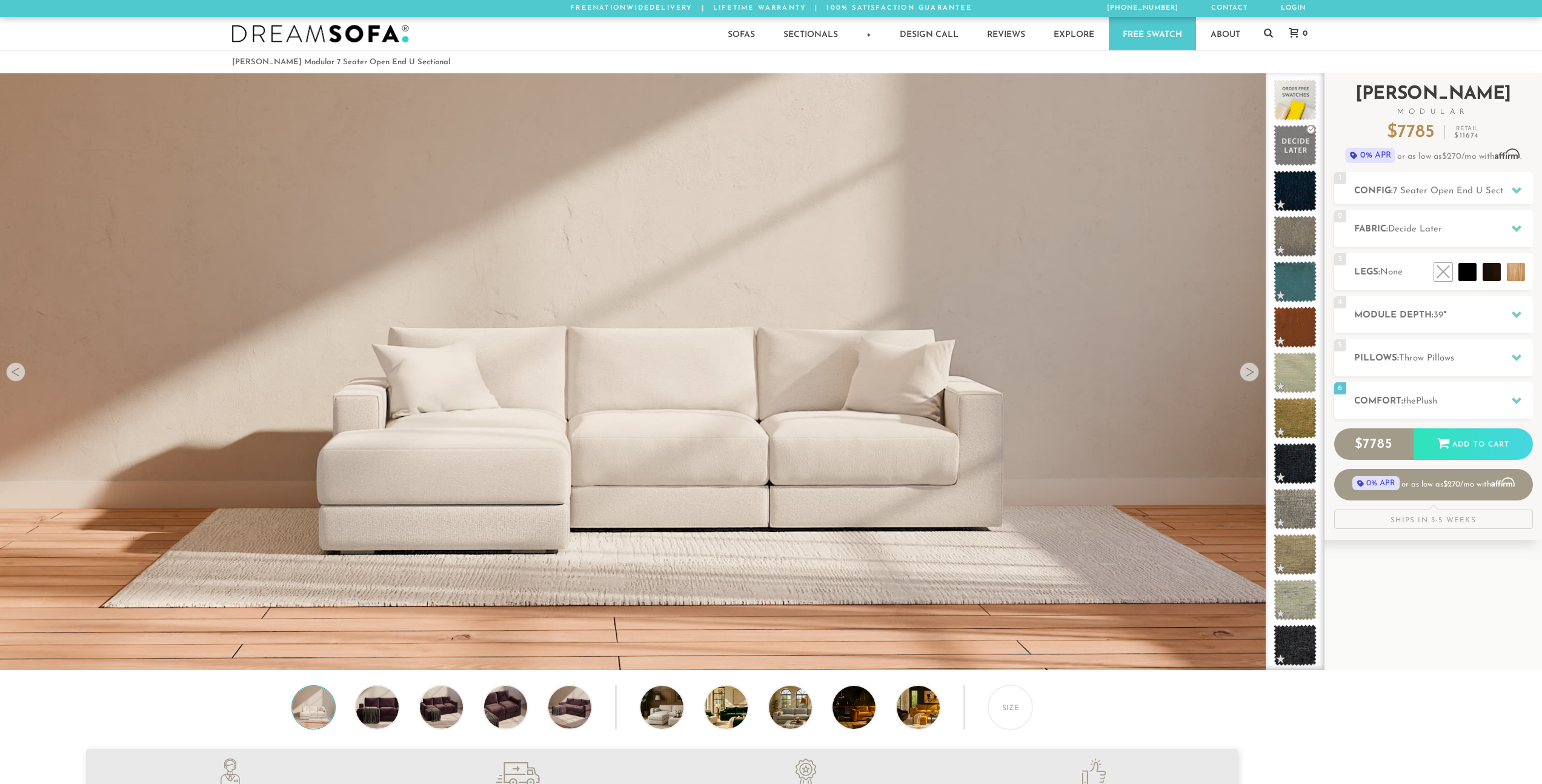
click at [1400, 521] on div "Ships in 3-5 Weeks" at bounding box center [1433, 519] width 199 height 19
click at [1394, 177] on div "1 Config: 7 Seater Open End U Sectional L" at bounding box center [1433, 188] width 199 height 32
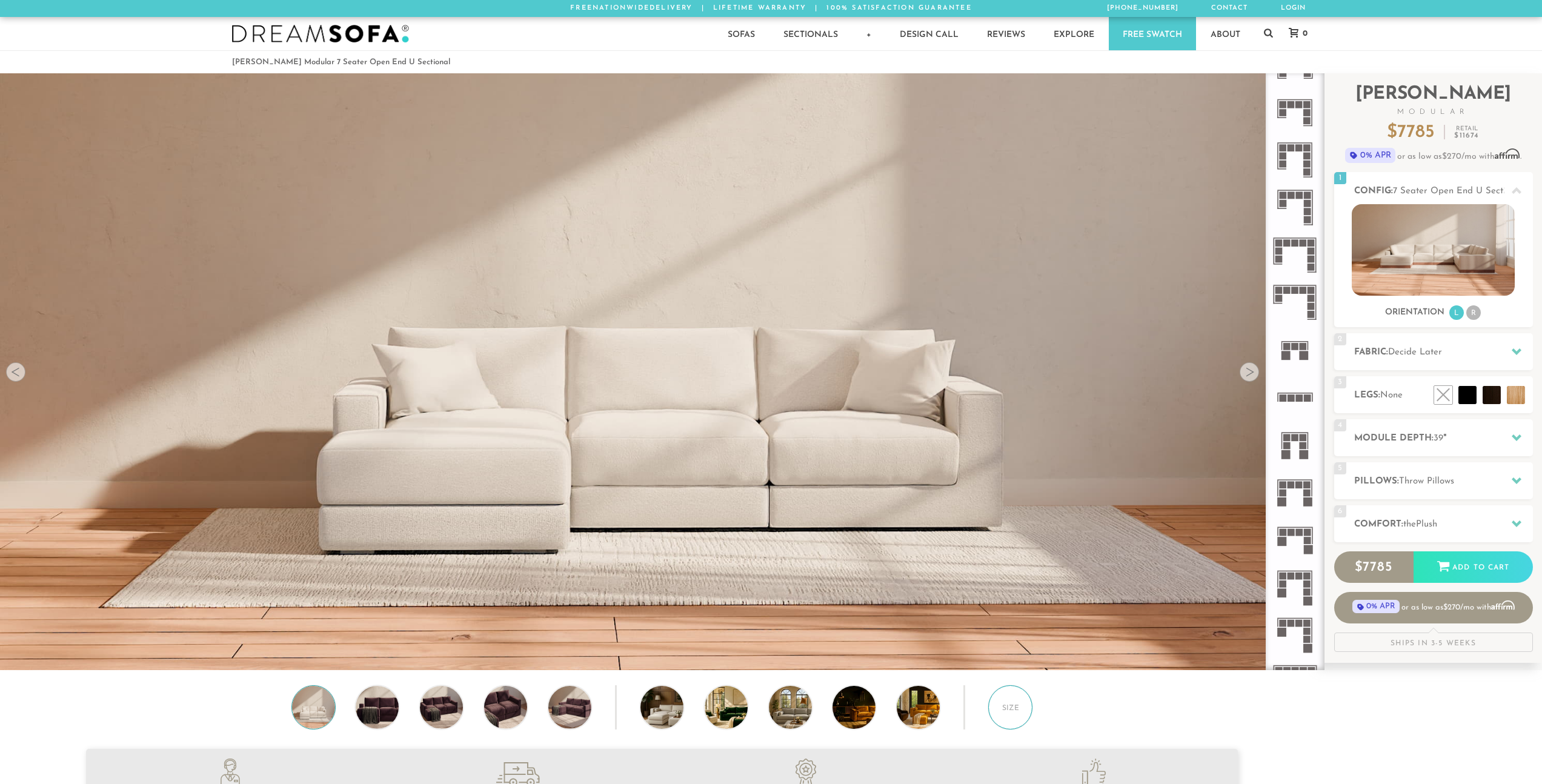
click at [1015, 719] on div "Size" at bounding box center [1010, 707] width 44 height 44
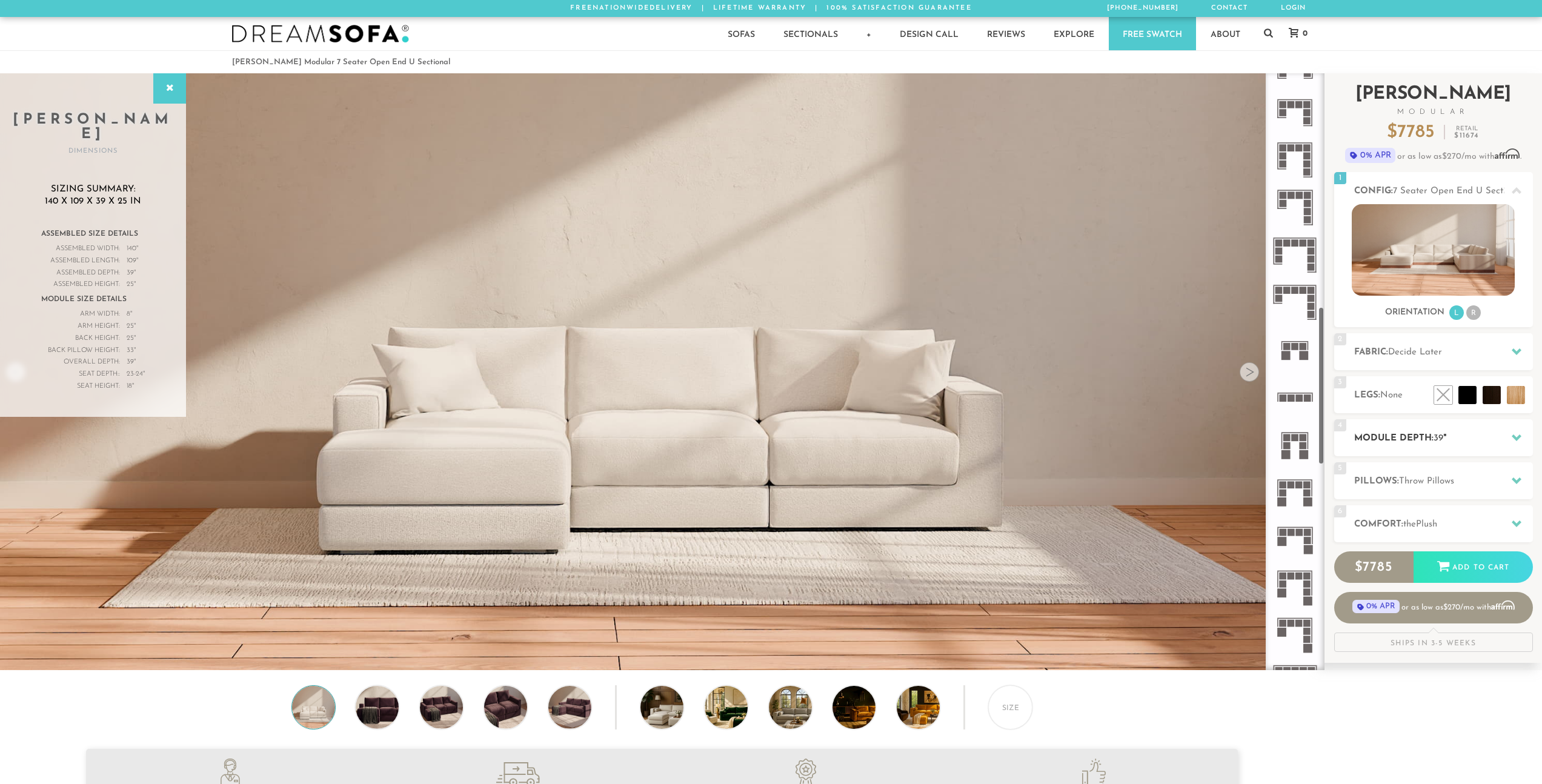
click at [1470, 432] on h2 "Module Depth: 39 "" at bounding box center [1444, 438] width 179 height 14
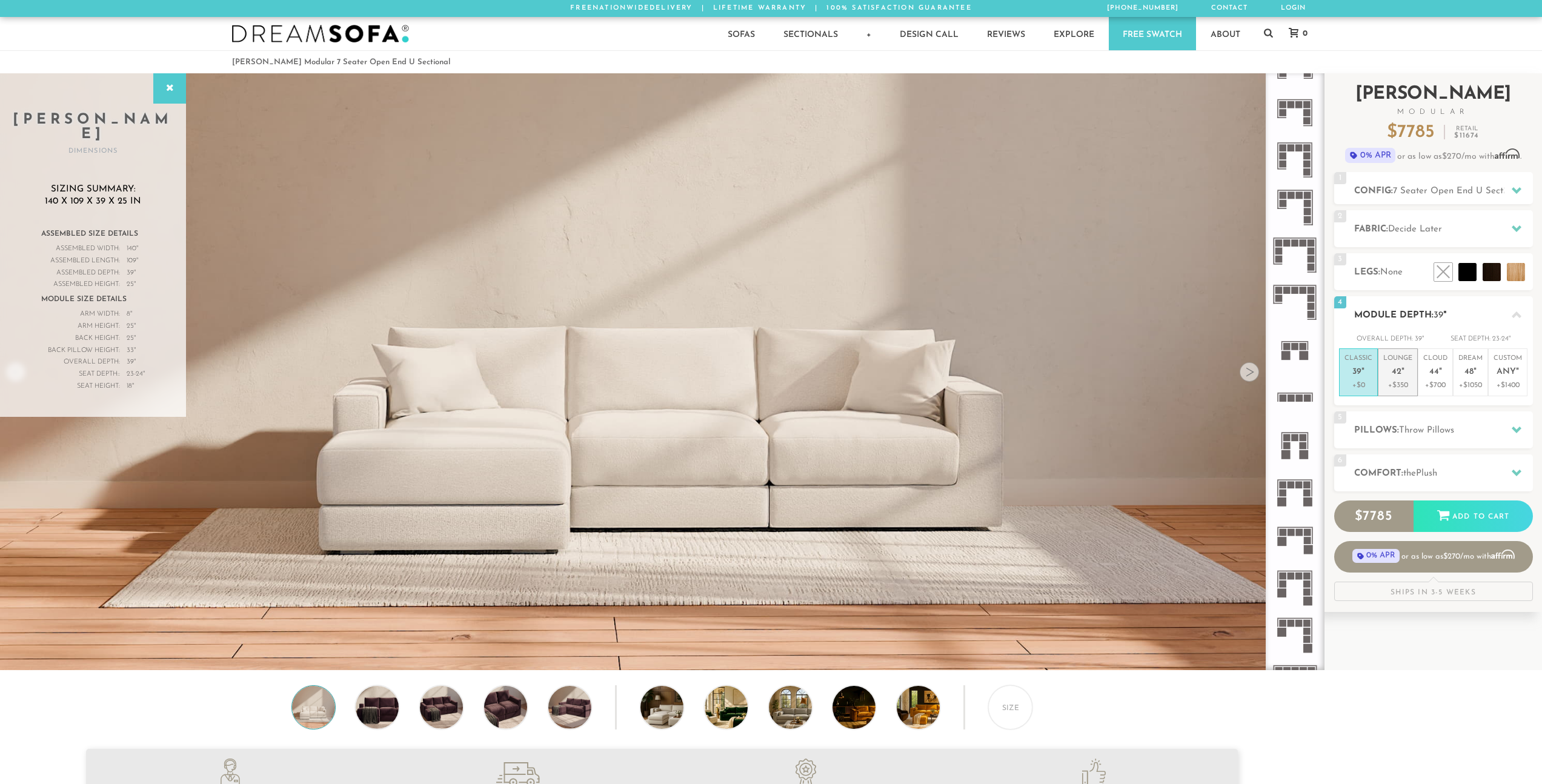
click at [1401, 387] on p "+$350" at bounding box center [1398, 385] width 29 height 11
click at [1378, 367] on li "Lounge 42 " +$350" at bounding box center [1398, 372] width 40 height 48
click at [1362, 370] on em """ at bounding box center [1362, 372] width 3 height 10
click at [1398, 358] on p "Lounge 42 "" at bounding box center [1398, 367] width 29 height 26
click at [1387, 363] on p "Lounge 42 "" at bounding box center [1398, 367] width 29 height 26
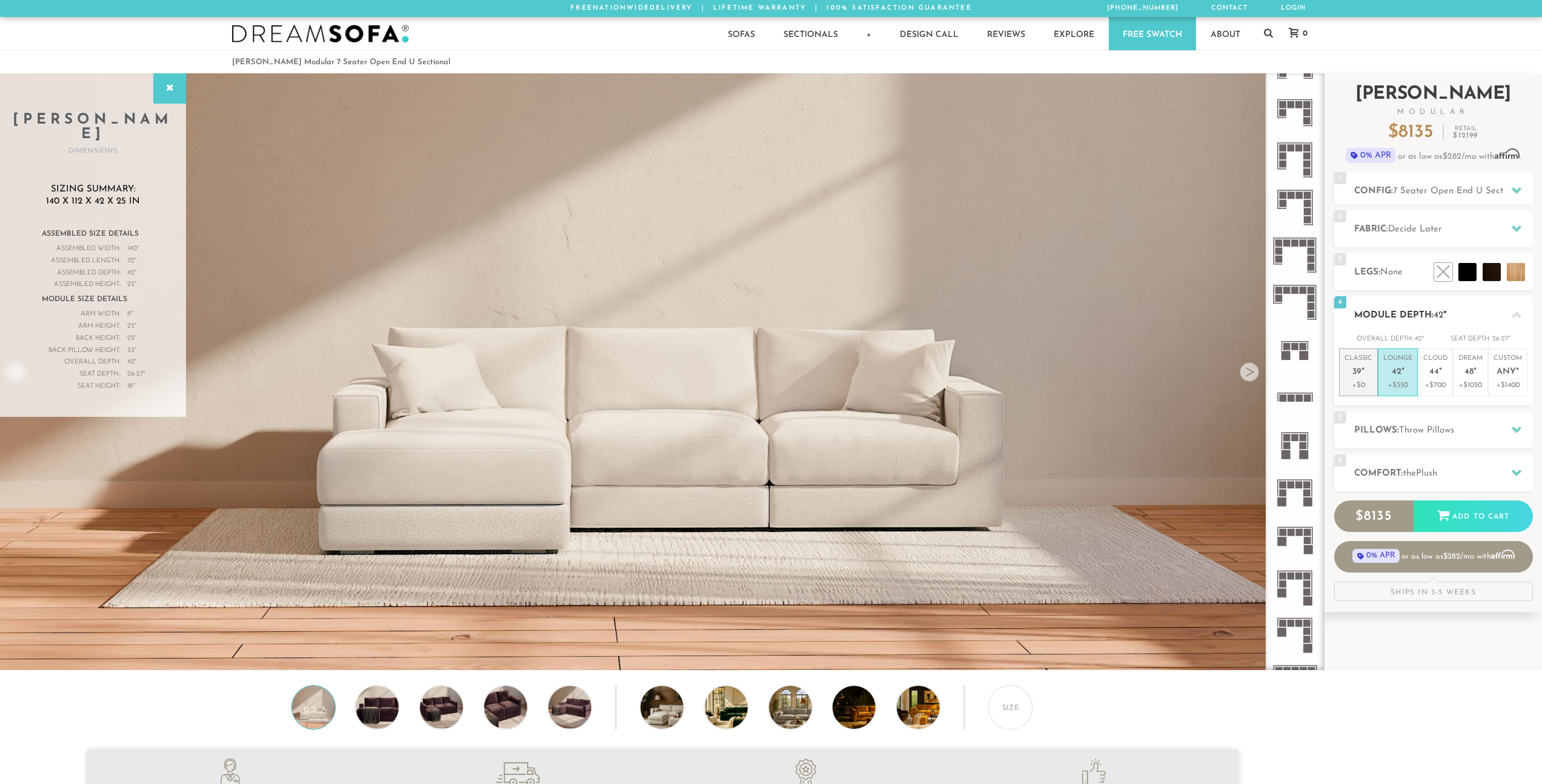
click at [1369, 368] on p "Classic 39 "" at bounding box center [1359, 367] width 28 height 26
click at [1386, 373] on p "Lounge 42 "" at bounding box center [1398, 367] width 29 height 26
click at [1370, 378] on p "Classic 39 "" at bounding box center [1359, 367] width 28 height 26
click at [1392, 377] on p "Lounge 42 "" at bounding box center [1398, 367] width 29 height 26
click at [1362, 378] on p "Classic 39 "" at bounding box center [1359, 367] width 28 height 26
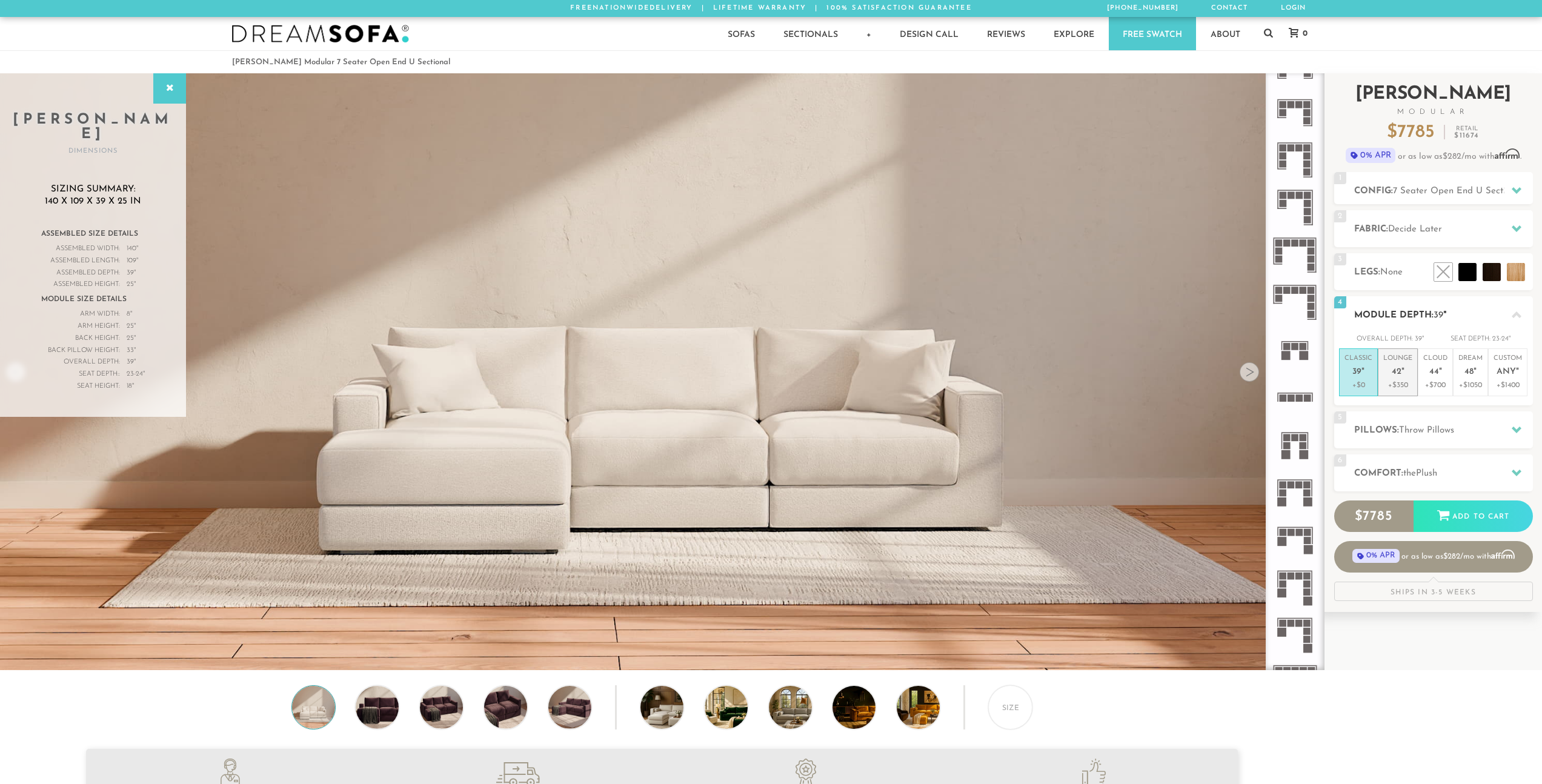
click at [1379, 377] on li "Lounge 42 " +$350" at bounding box center [1398, 372] width 40 height 48
click at [1362, 378] on p "Classic 39 "" at bounding box center [1359, 367] width 28 height 26
click at [1378, 378] on li "Lounge 42 " +$350" at bounding box center [1398, 372] width 40 height 48
click at [1362, 379] on p "Classic 39 "" at bounding box center [1359, 367] width 28 height 26
click at [1368, 377] on p "Classic 39 "" at bounding box center [1359, 367] width 28 height 26
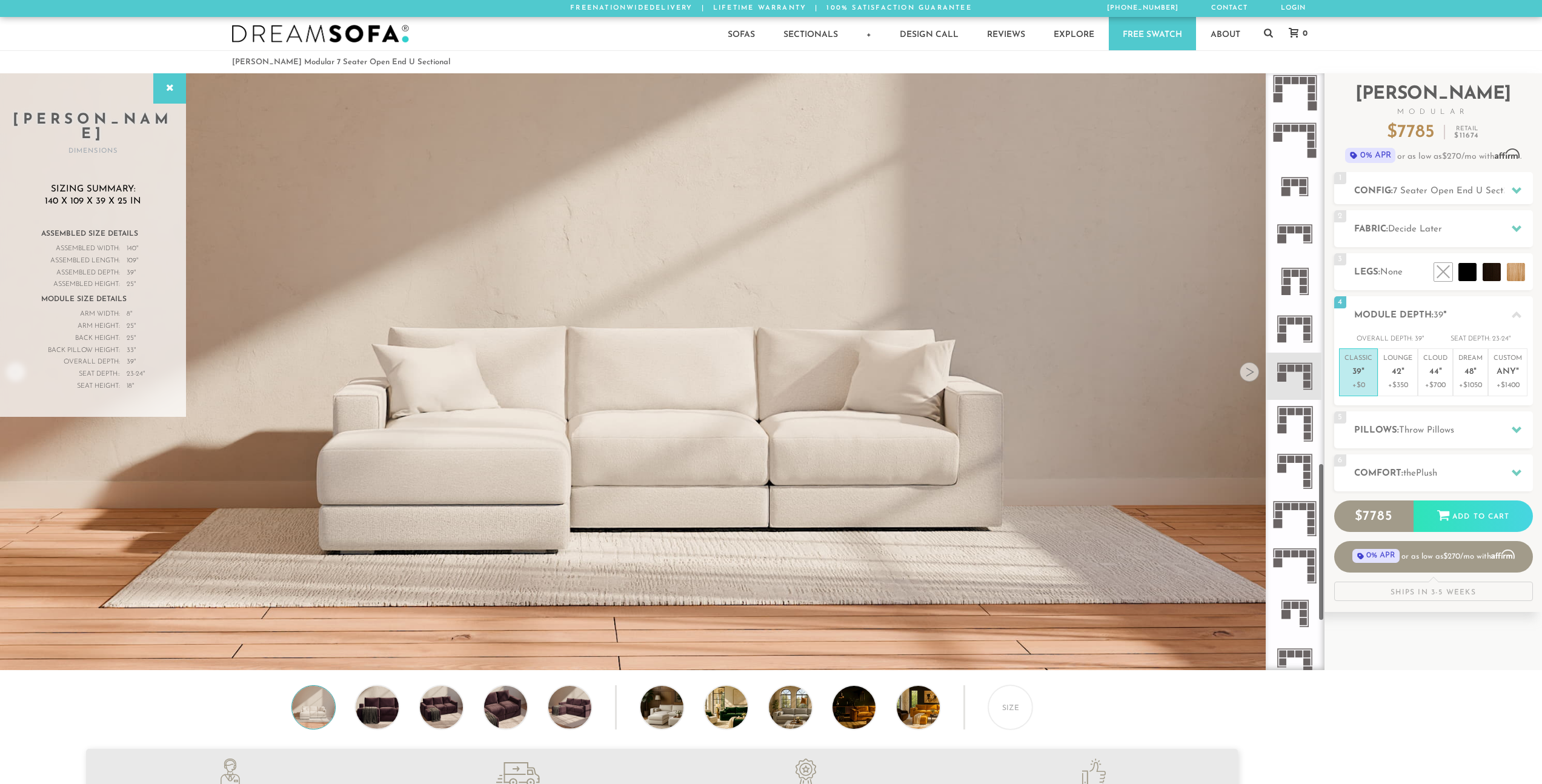
scroll to position [1475, 0]
click at [1463, 369] on p "Dream 48 "" at bounding box center [1470, 367] width 24 height 26
click at [1403, 380] on p "+$350" at bounding box center [1398, 385] width 29 height 11
click at [1430, 380] on p "+$700" at bounding box center [1435, 385] width 24 height 11
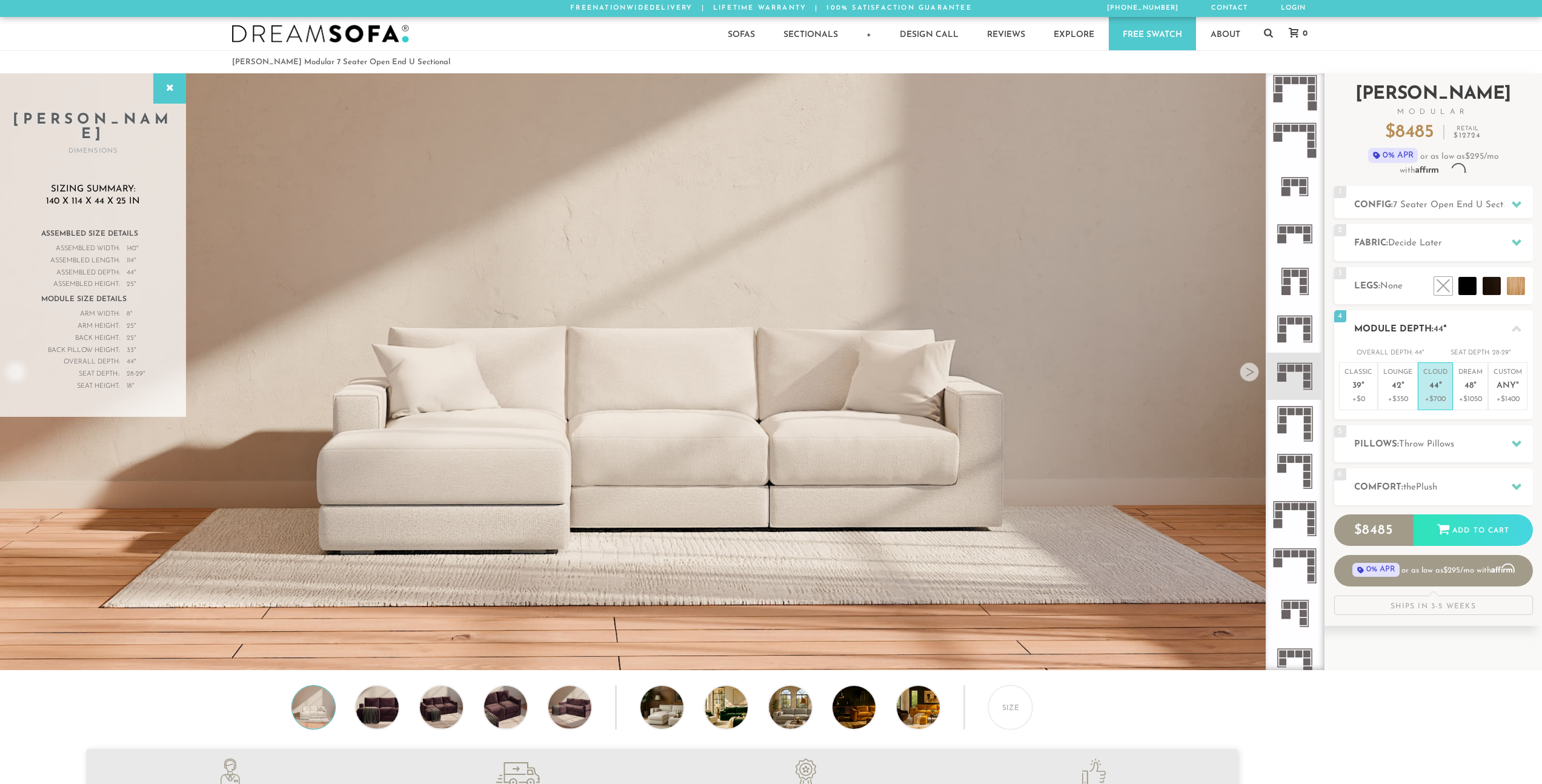
click at [1442, 394] on p "+$700" at bounding box center [1435, 399] width 24 height 11
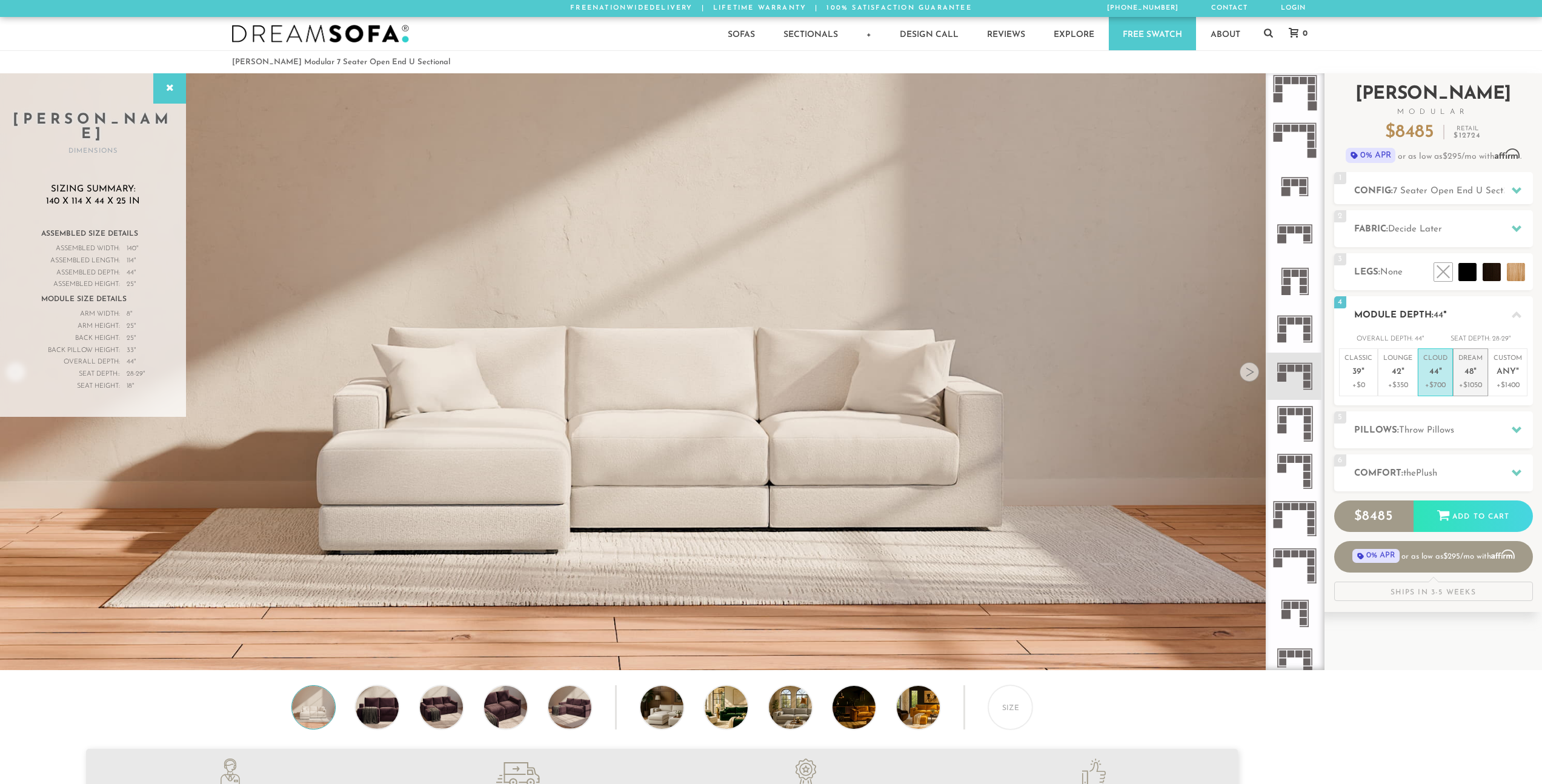
click at [1459, 370] on p "Dream 48 "" at bounding box center [1470, 367] width 24 height 26
click at [1474, 266] on li at bounding box center [1440, 245] width 73 height 73
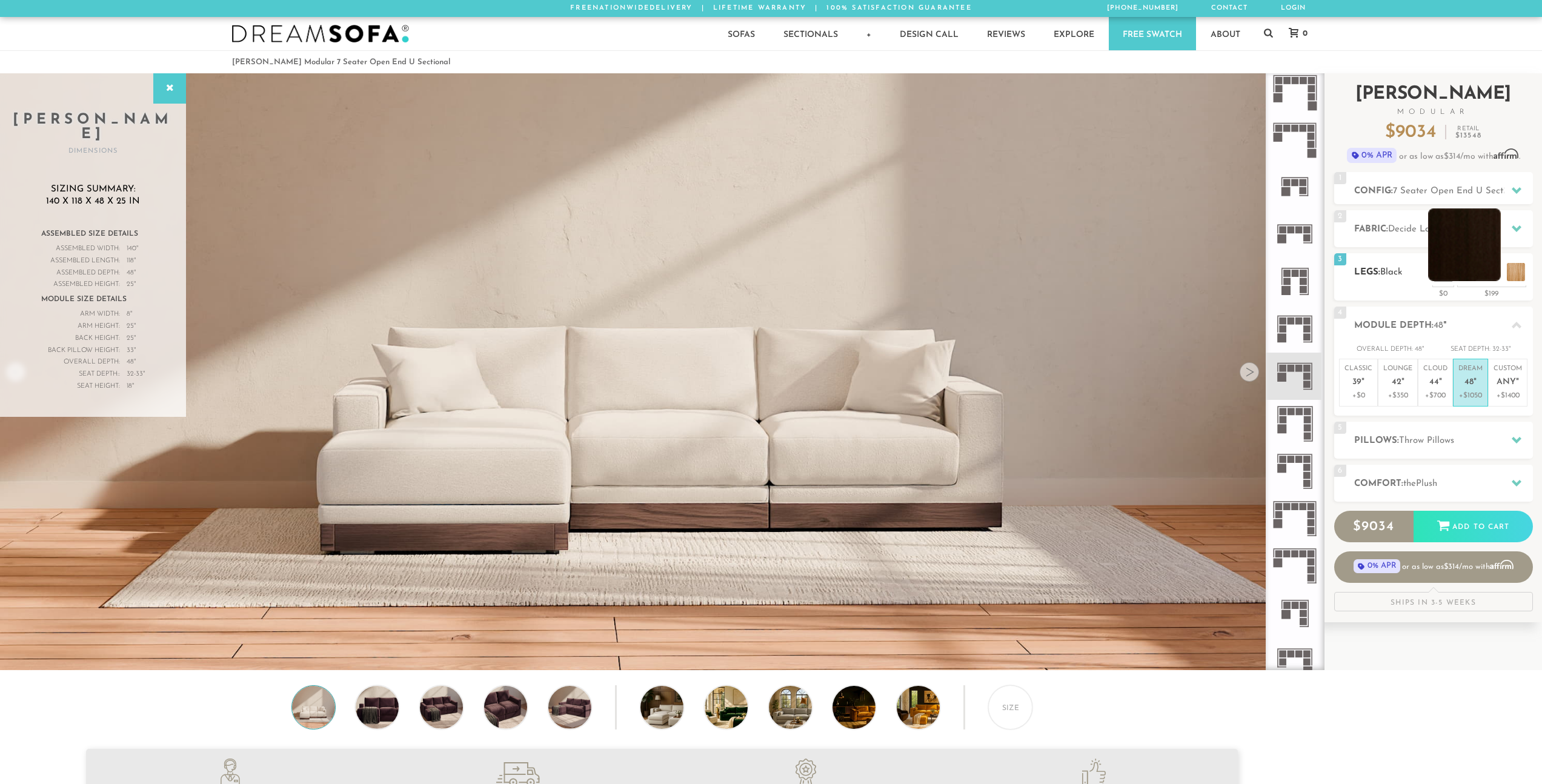
click at [1493, 279] on li at bounding box center [1464, 245] width 73 height 73
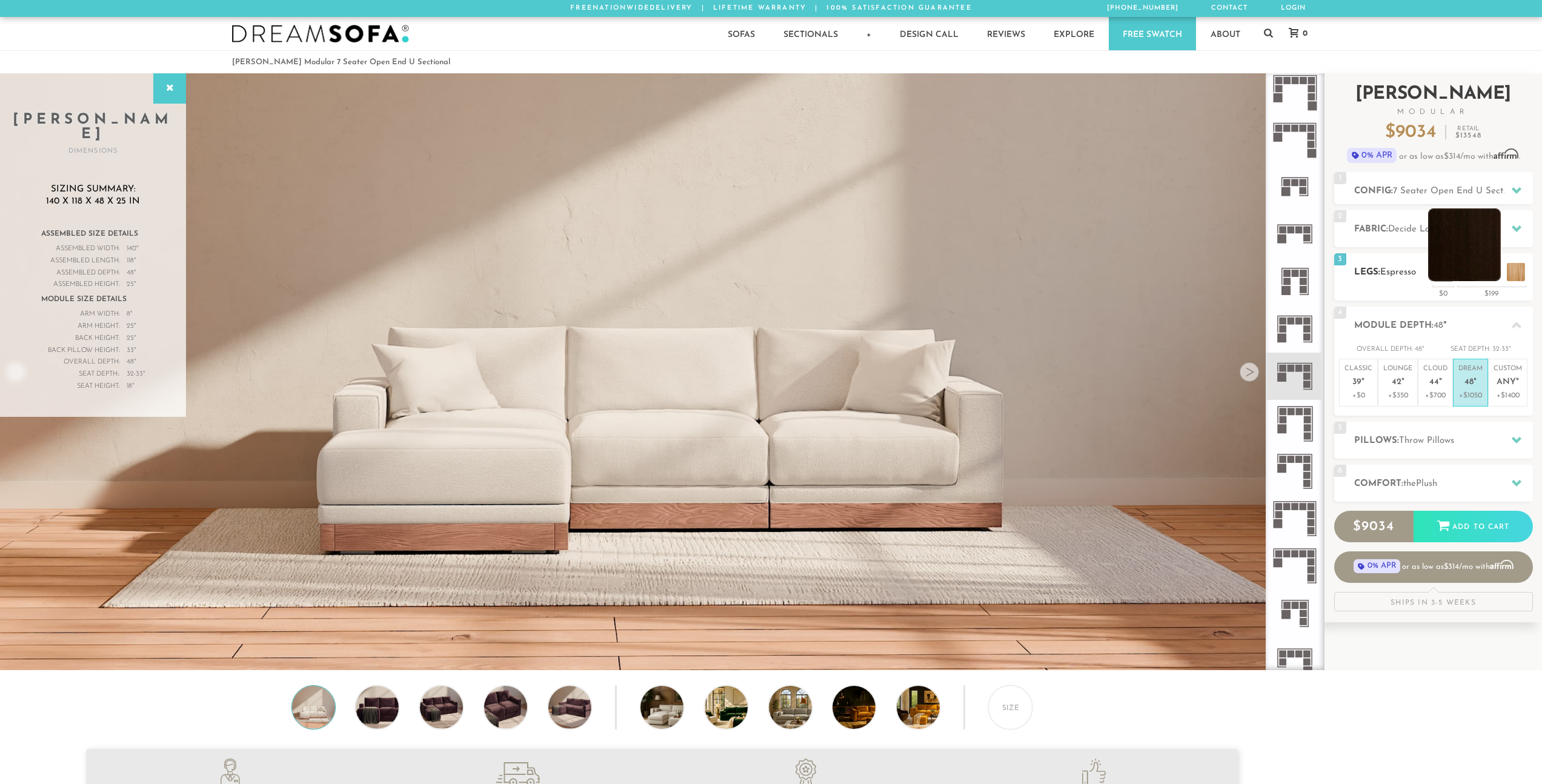
click at [1497, 275] on li at bounding box center [1464, 245] width 73 height 73
click at [1513, 275] on li at bounding box center [1488, 245] width 73 height 73
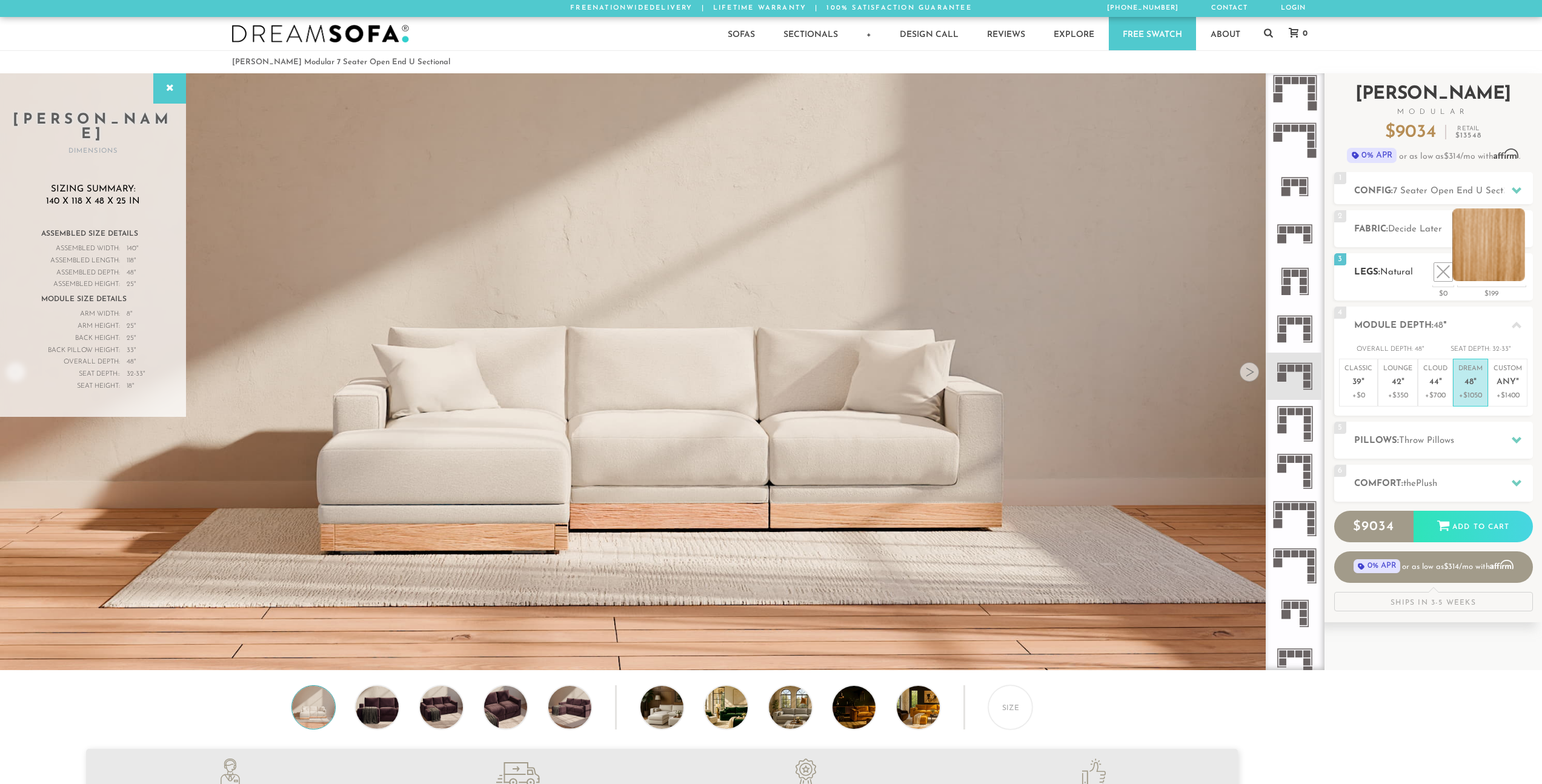
click at [1496, 273] on li at bounding box center [1488, 245] width 73 height 73
click at [1487, 271] on li at bounding box center [1464, 245] width 73 height 73
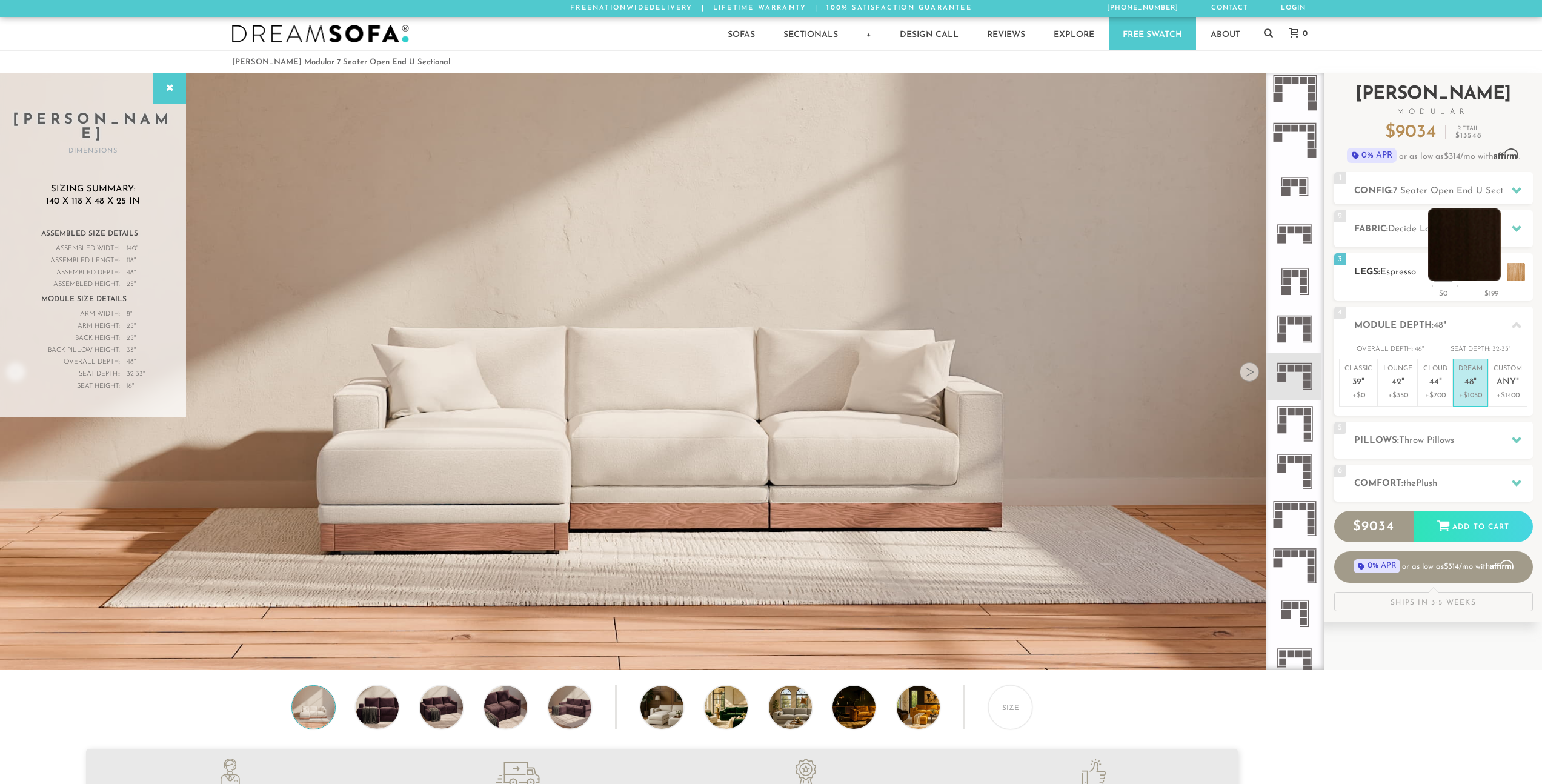
click at [1487, 266] on li at bounding box center [1464, 245] width 73 height 73
click at [1518, 270] on li at bounding box center [1488, 245] width 73 height 73
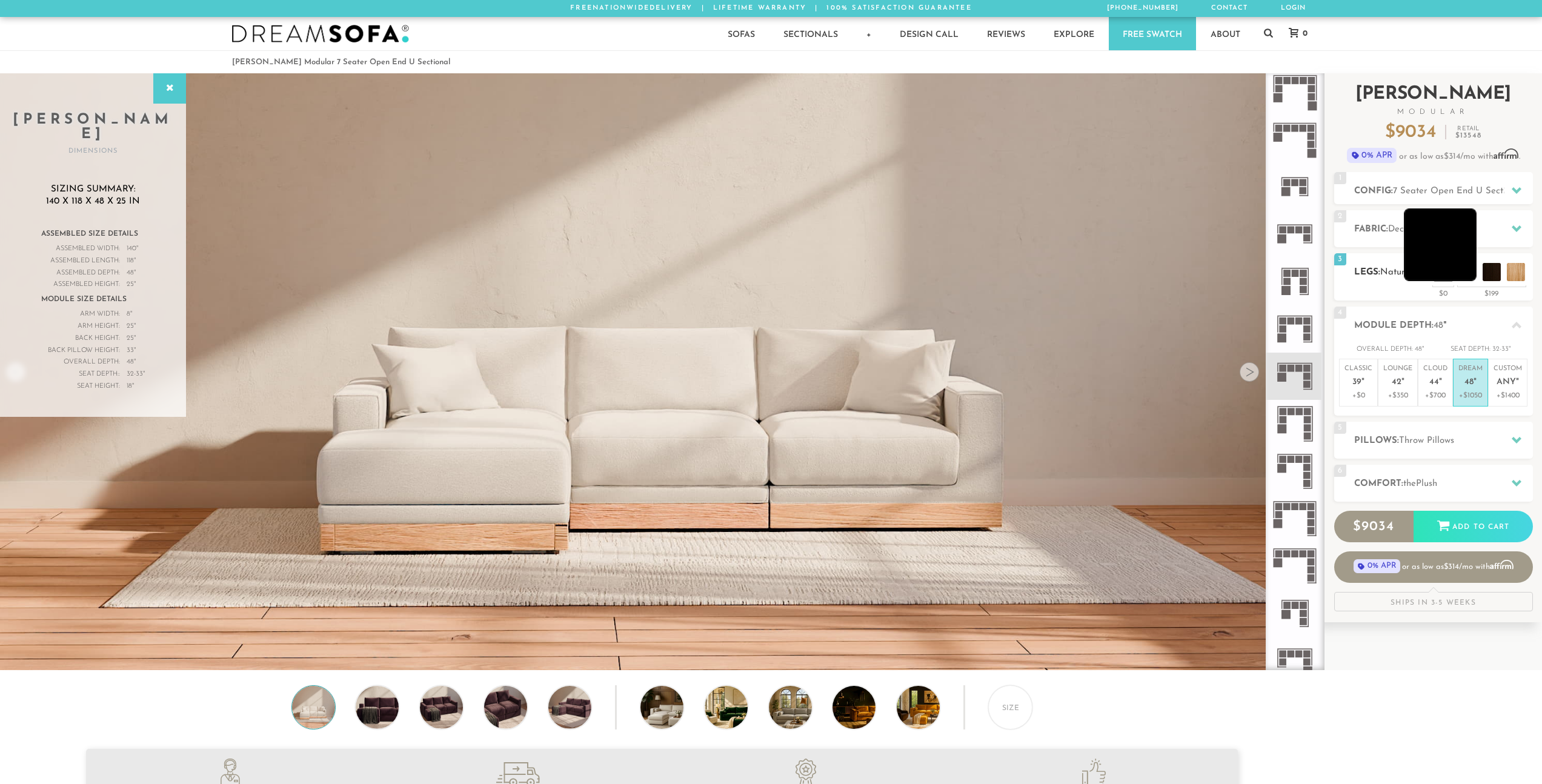
click at [1463, 272] on li at bounding box center [1440, 245] width 73 height 73
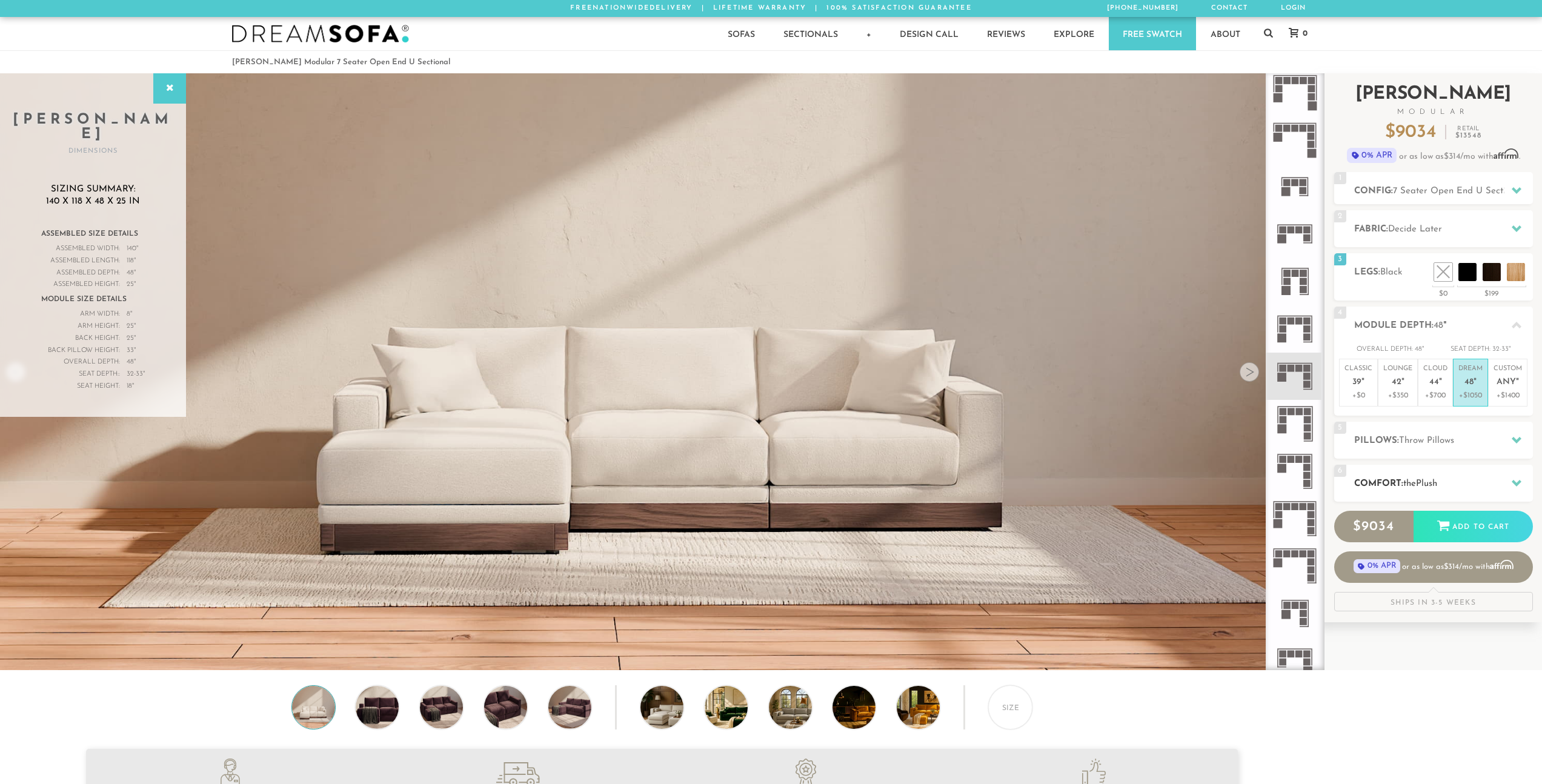
click at [1442, 472] on div "6 Comfort: the Plush medium firm" at bounding box center [1433, 483] width 199 height 37
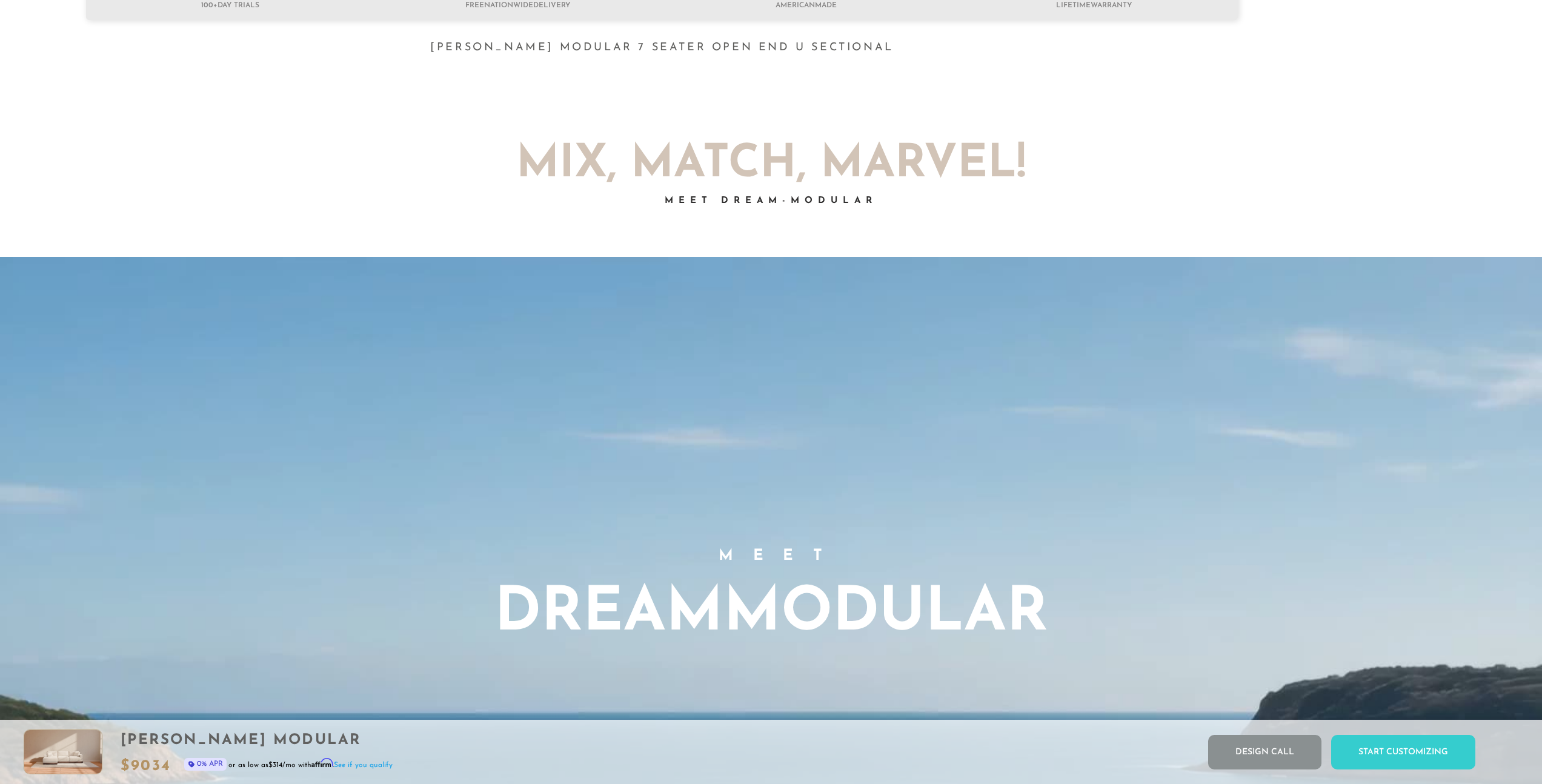
scroll to position [0, 0]
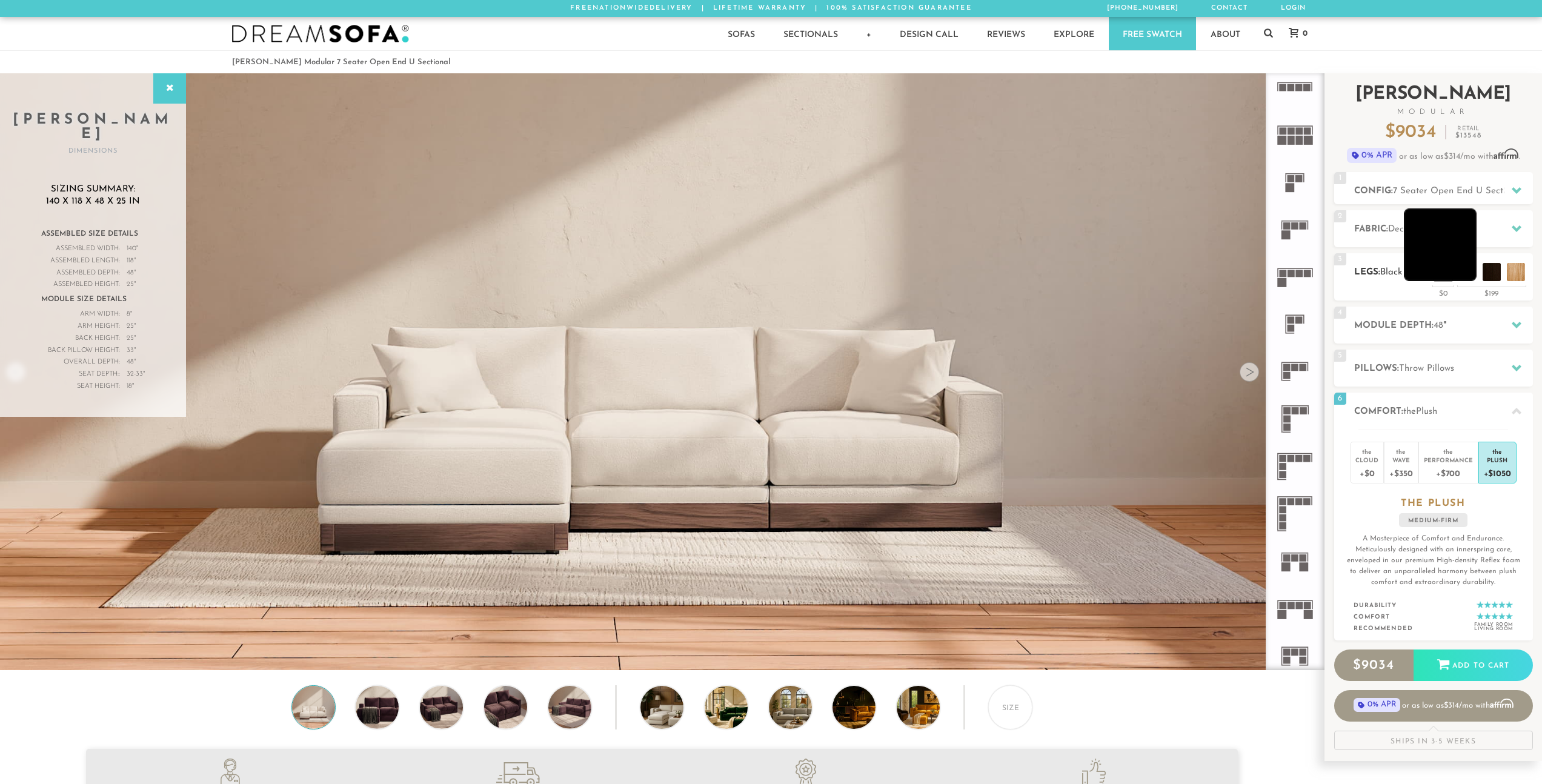
click at [1465, 275] on li at bounding box center [1440, 245] width 73 height 73
click at [1485, 279] on li at bounding box center [1464, 245] width 73 height 73
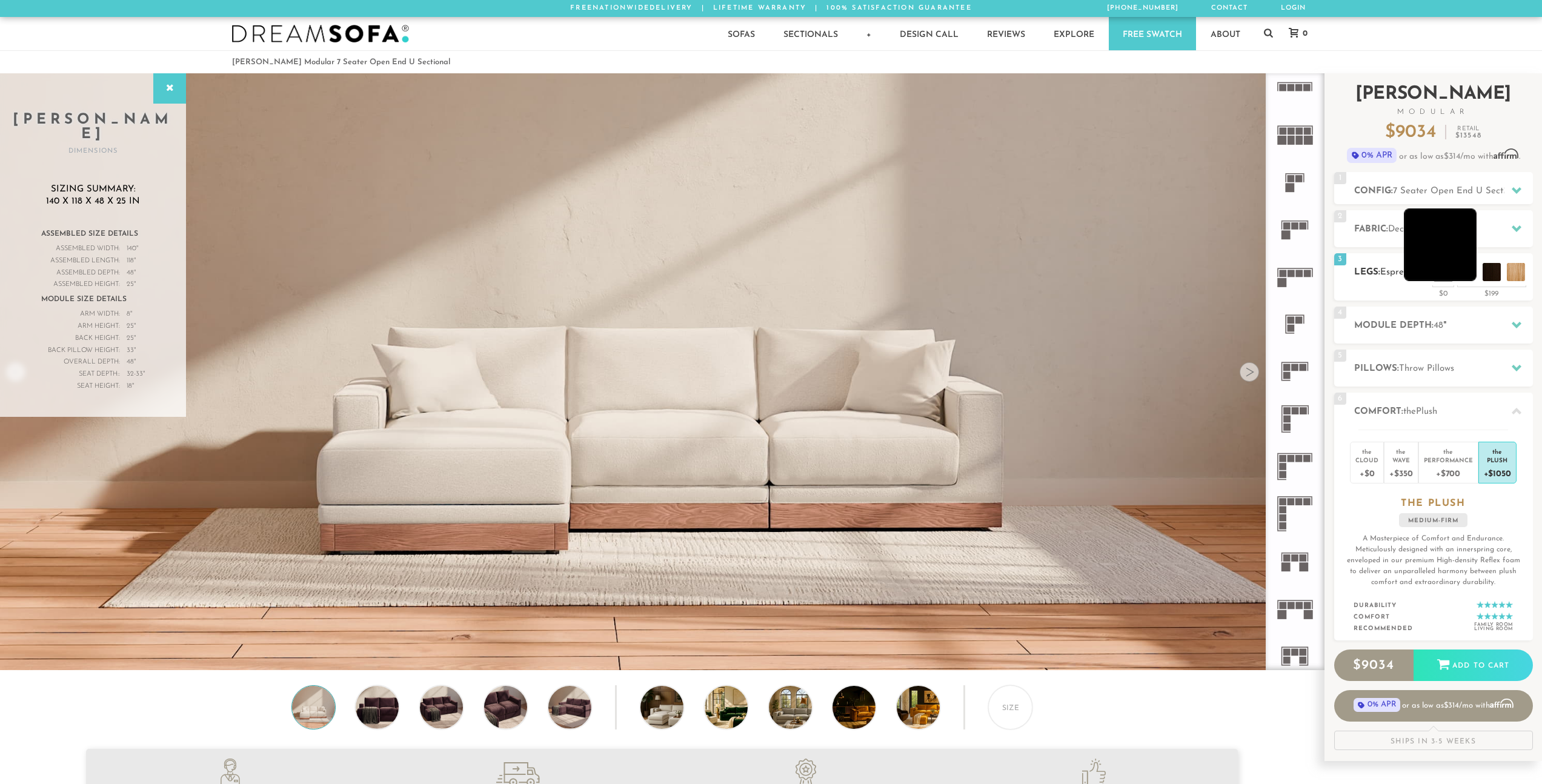
click at [1461, 274] on li at bounding box center [1440, 245] width 73 height 73
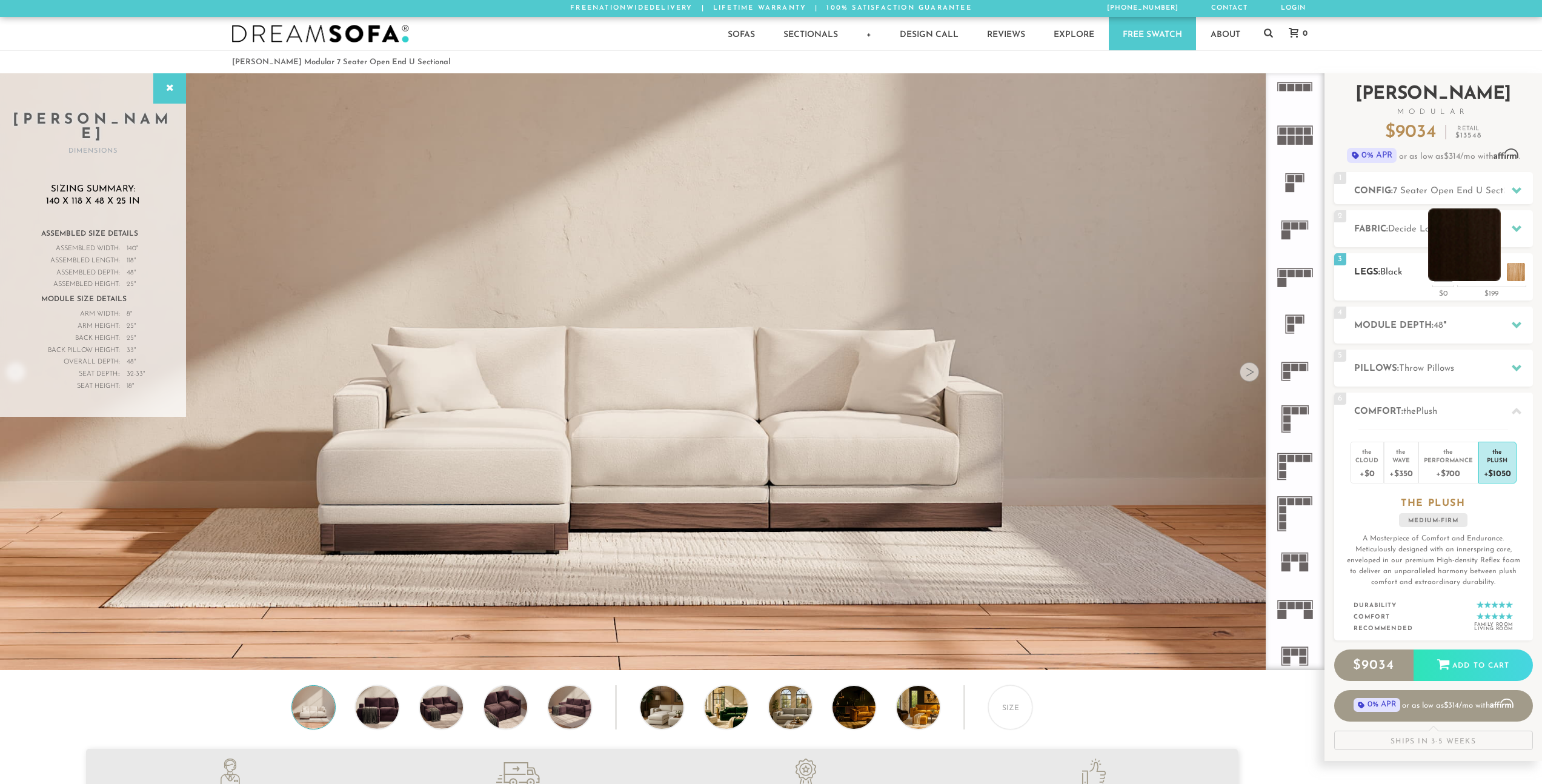
click at [1498, 274] on li at bounding box center [1464, 245] width 73 height 73
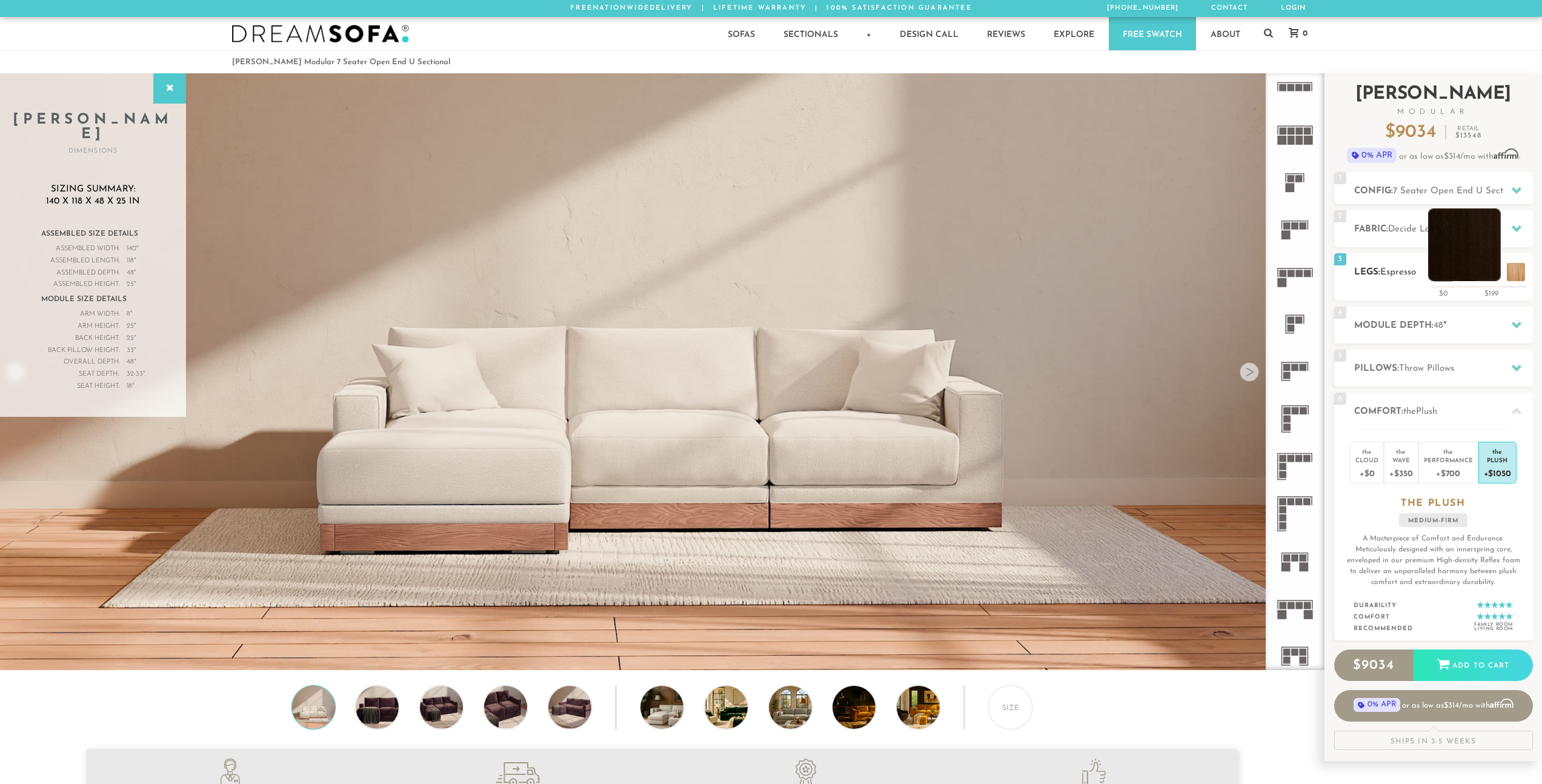
click at [1495, 274] on li at bounding box center [1464, 245] width 73 height 73
click at [1490, 273] on li at bounding box center [1464, 245] width 73 height 73
click at [1478, 278] on li at bounding box center [1464, 245] width 73 height 73
